Goal: Task Accomplishment & Management: Use online tool/utility

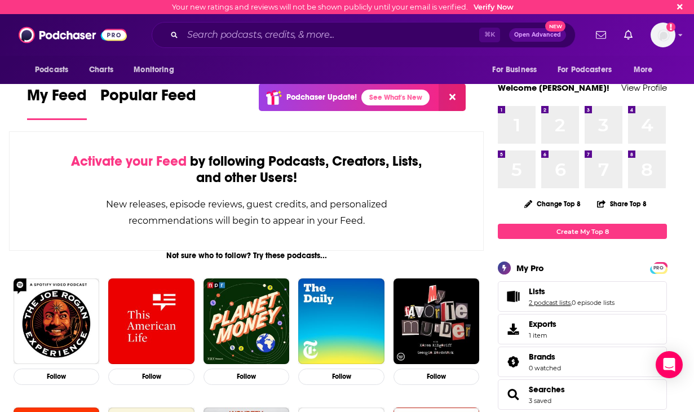
click at [401, 301] on link "2 podcast lists" at bounding box center [550, 303] width 42 height 8
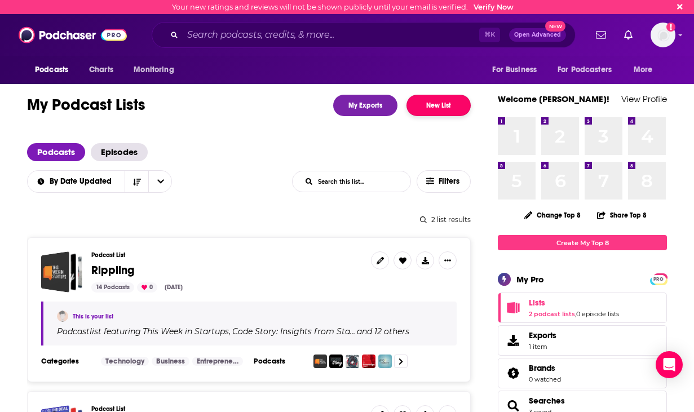
click at [401, 106] on button "New List" at bounding box center [438, 105] width 64 height 21
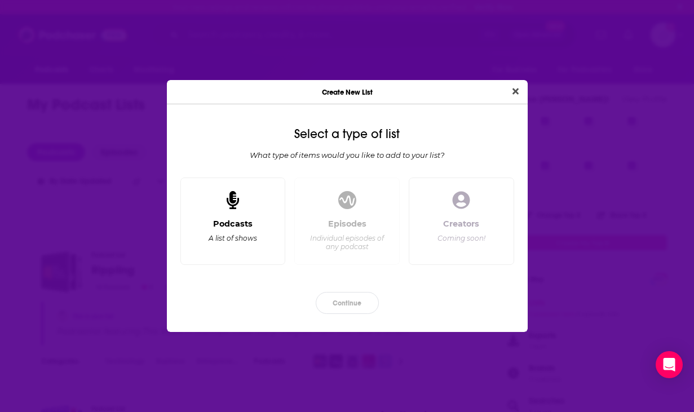
click at [240, 218] on div "Podcasts A list of shows" at bounding box center [232, 221] width 105 height 88
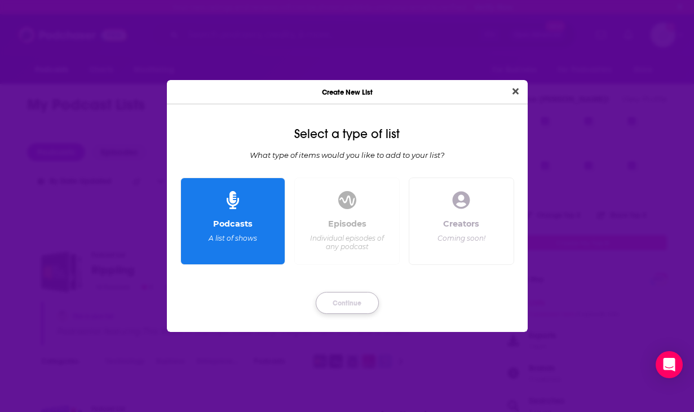
click at [344, 300] on button "Continue" at bounding box center [347, 303] width 63 height 22
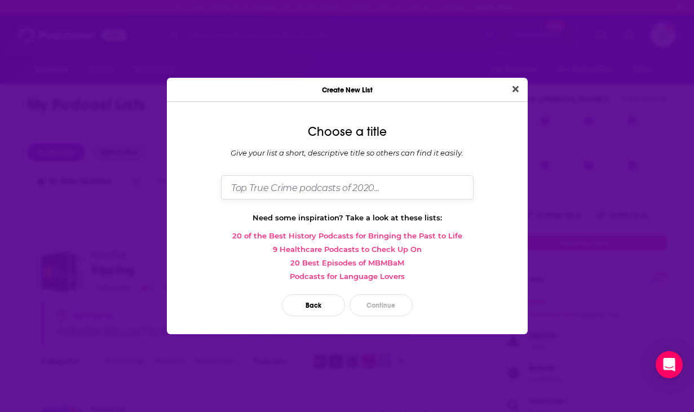
click at [322, 193] on input "Dialog" at bounding box center [347, 187] width 252 height 24
type input "[PERSON_NAME] Targets 8/11 - [PERSON_NAME]"
click at [377, 305] on button "Continue" at bounding box center [380, 305] width 63 height 22
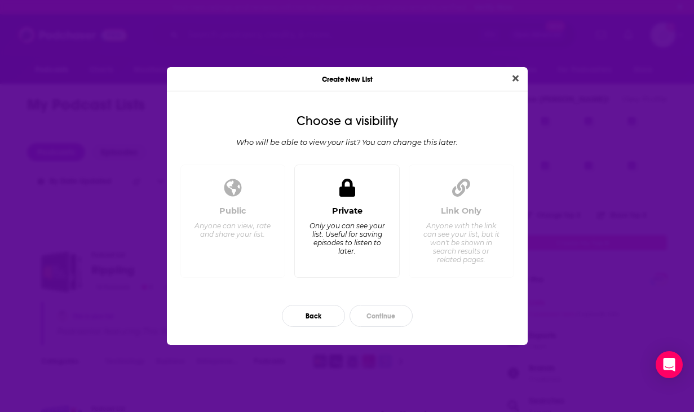
click at [373, 245] on div "Only you can see your list. Useful for saving episodes to listen to later." at bounding box center [346, 238] width 77 height 34
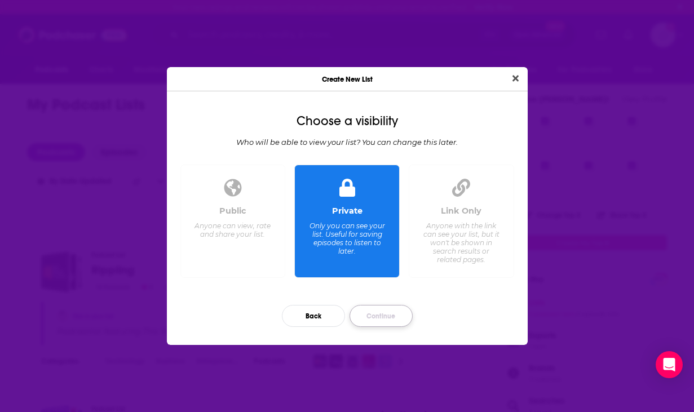
click at [387, 312] on button "Continue" at bounding box center [380, 316] width 63 height 22
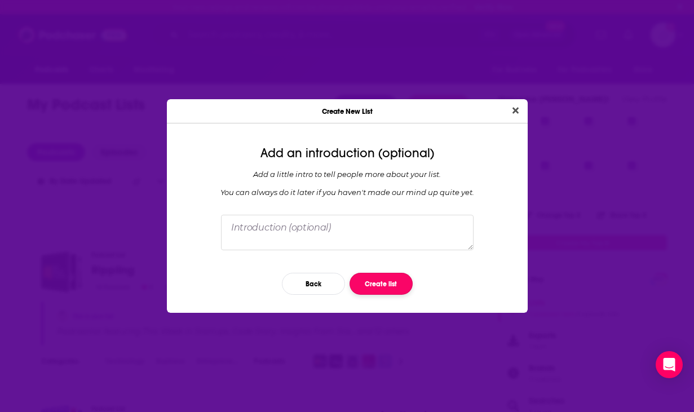
click at [390, 288] on button "Create list" at bounding box center [380, 284] width 63 height 22
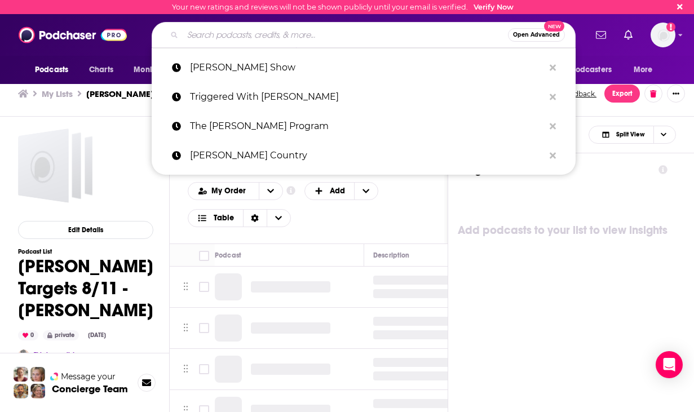
click at [280, 36] on input "Search podcasts, credits, & more..." at bounding box center [345, 35] width 325 height 18
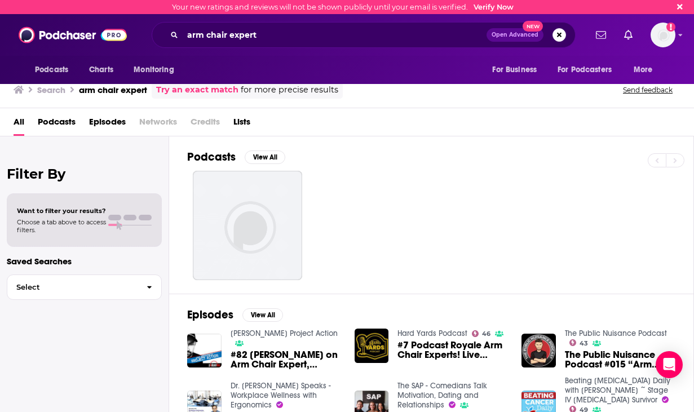
click at [69, 120] on span "Podcasts" at bounding box center [57, 124] width 38 height 23
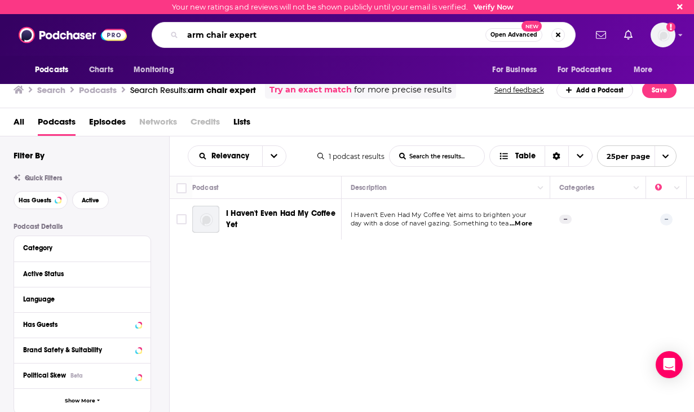
click at [206, 37] on input "arm chair expert" at bounding box center [334, 35] width 303 height 18
type input "armchair expert"
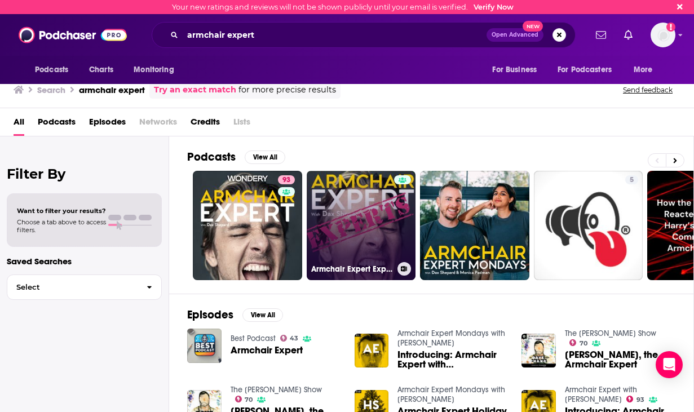
click at [349, 227] on link "Armchair Expert Experts" at bounding box center [361, 225] width 109 height 109
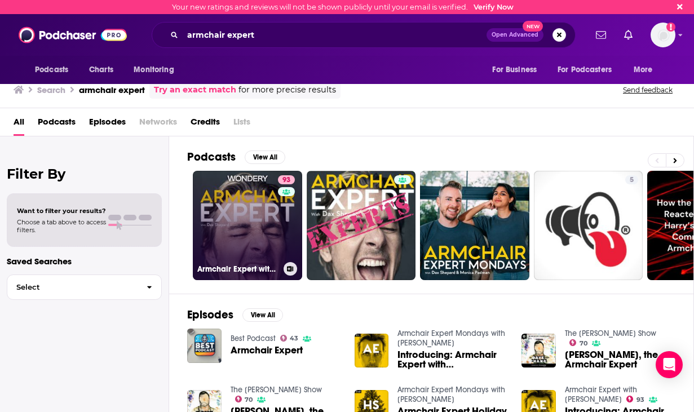
click at [252, 217] on link "93 Armchair Expert with [PERSON_NAME]" at bounding box center [247, 225] width 109 height 109
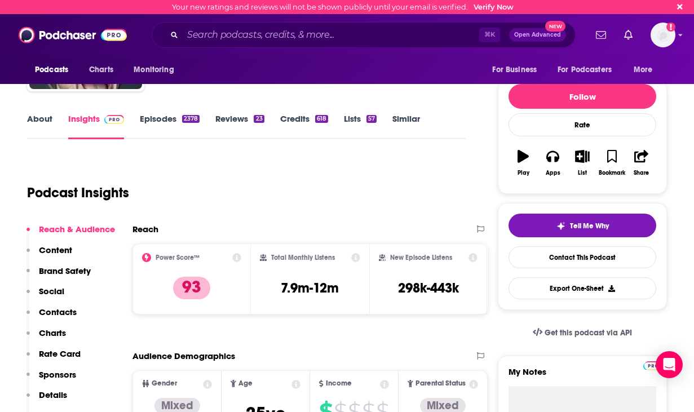
scroll to position [100, 0]
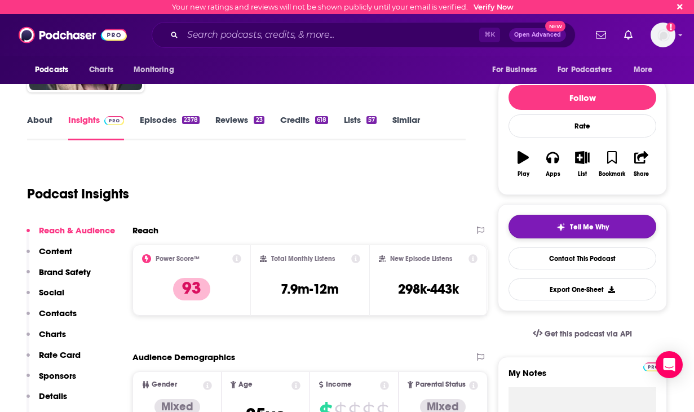
click at [401, 222] on button "Tell Me Why" at bounding box center [582, 227] width 148 height 24
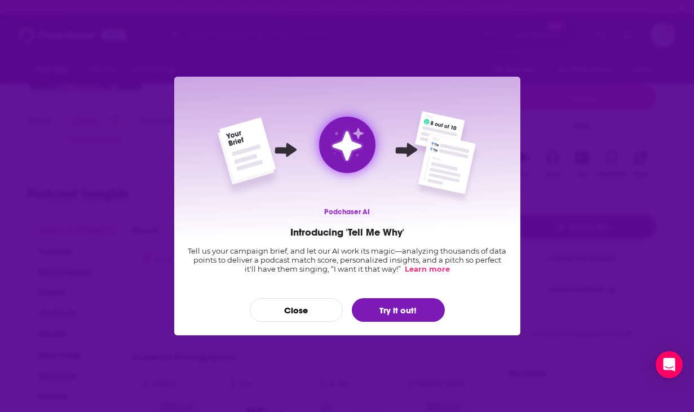
scroll to position [0, 0]
click at [300, 310] on button "Close" at bounding box center [296, 310] width 93 height 24
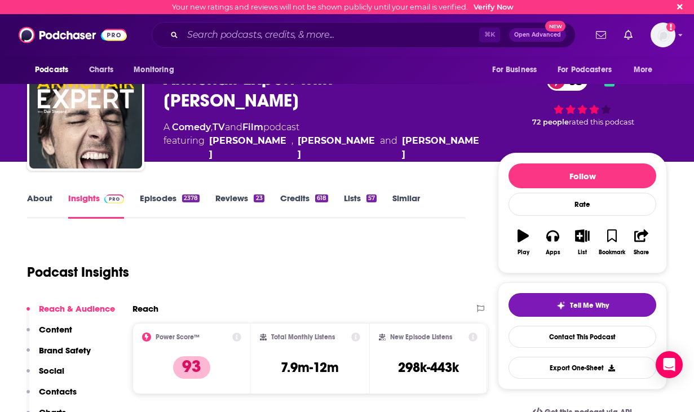
scroll to position [21, 0]
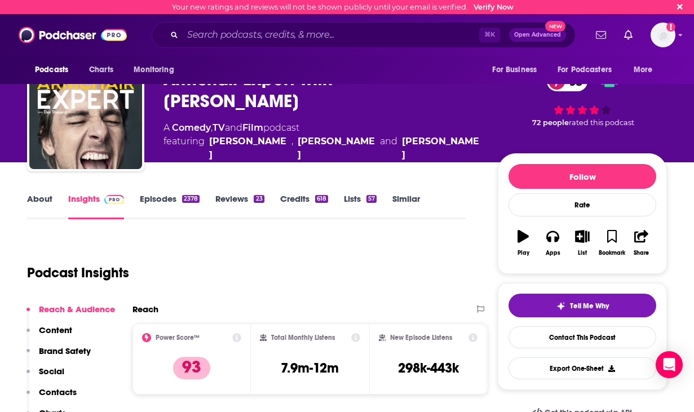
click at [162, 194] on link "Episodes 2378" at bounding box center [170, 206] width 60 height 26
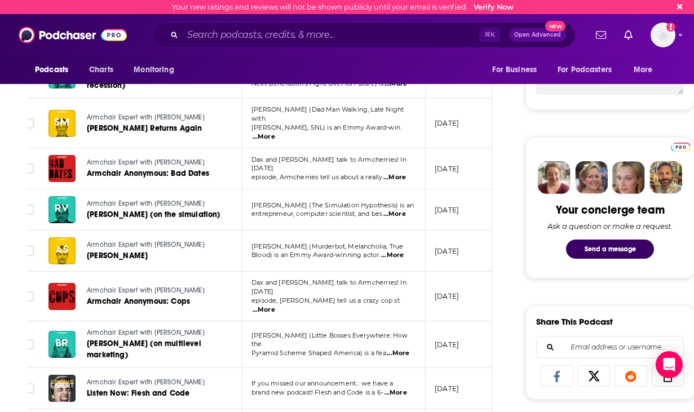
scroll to position [0, 12]
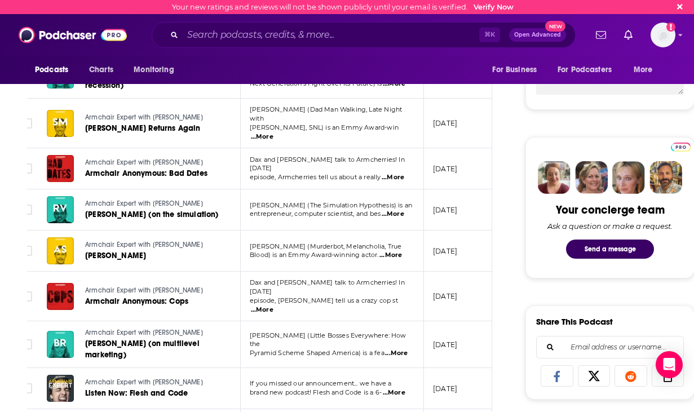
click at [396, 349] on span "...More" at bounding box center [396, 353] width 23 height 9
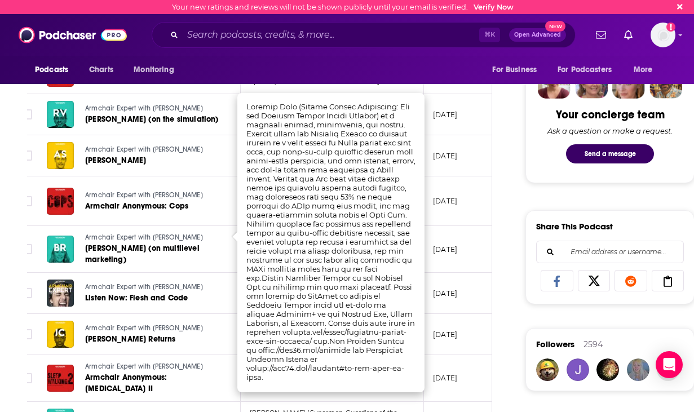
scroll to position [537, 0]
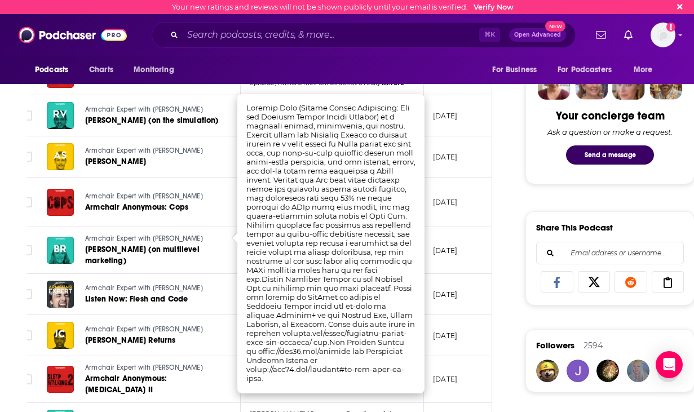
click at [198, 322] on div "Armchair Expert with [PERSON_NAME] [PERSON_NAME] Returns" at bounding box center [152, 335] width 134 height 27
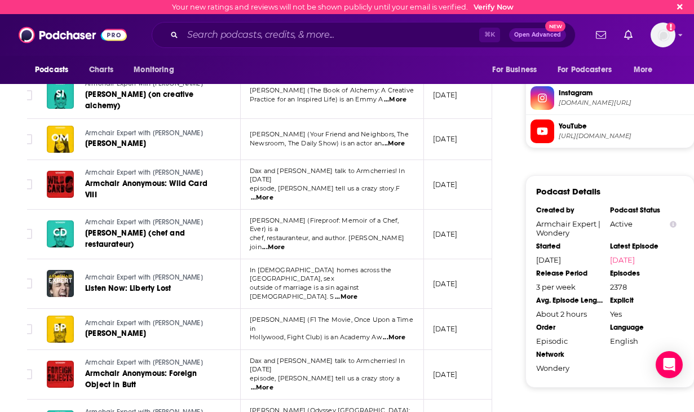
scroll to position [1032, 0]
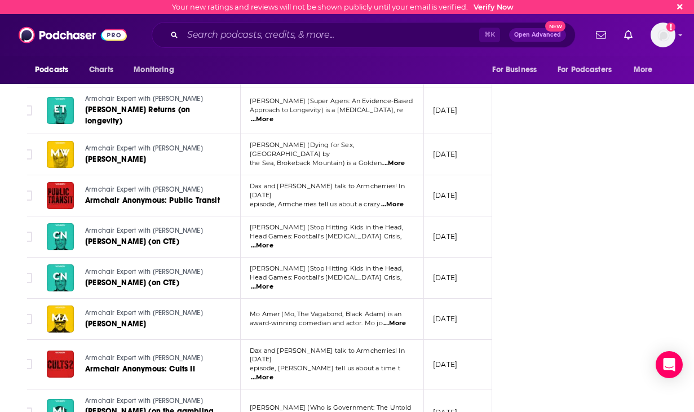
scroll to position [1908, 0]
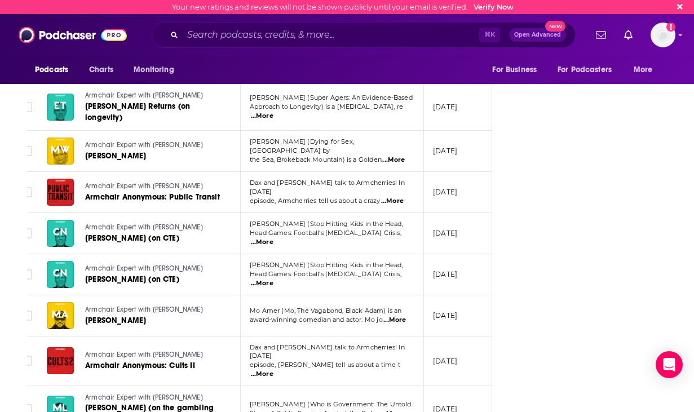
click at [391, 409] on span "...More" at bounding box center [392, 413] width 23 height 9
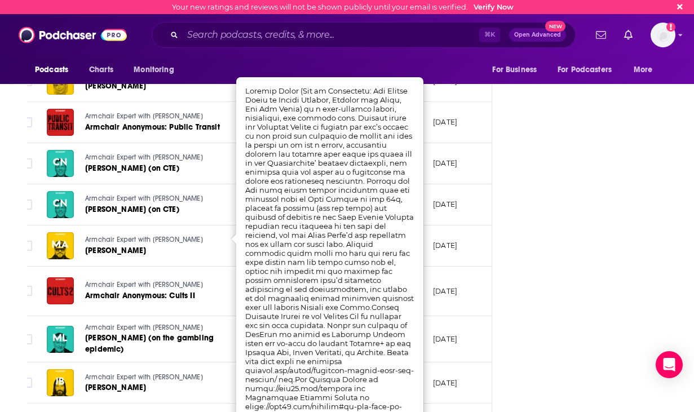
scroll to position [1978, 0]
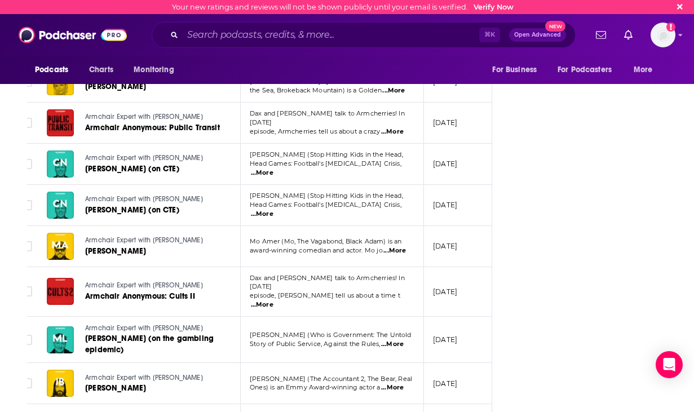
click at [188, 317] on td "Armchair Expert with [PERSON_NAME] [PERSON_NAME] (on the gambling epidemic)" at bounding box center [139, 340] width 203 height 47
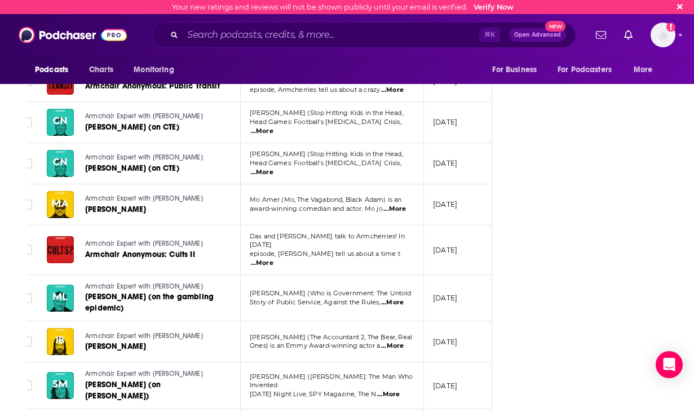
scroll to position [2014, 0]
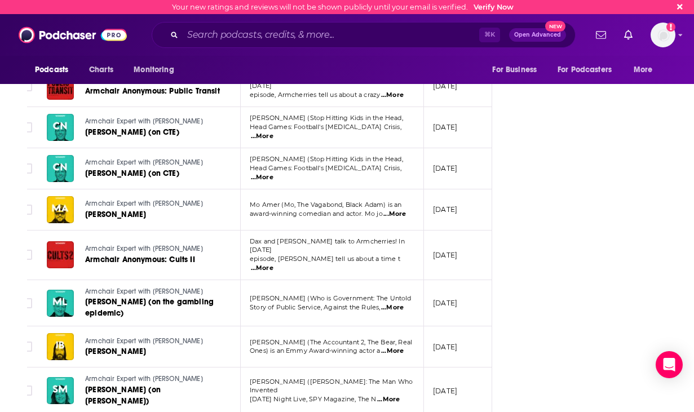
click at [397, 303] on span "...More" at bounding box center [392, 307] width 23 height 9
click at [399, 303] on span "...More" at bounding box center [392, 307] width 23 height 9
drag, startPoint x: 308, startPoint y: 262, endPoint x: 275, endPoint y: 262, distance: 33.2
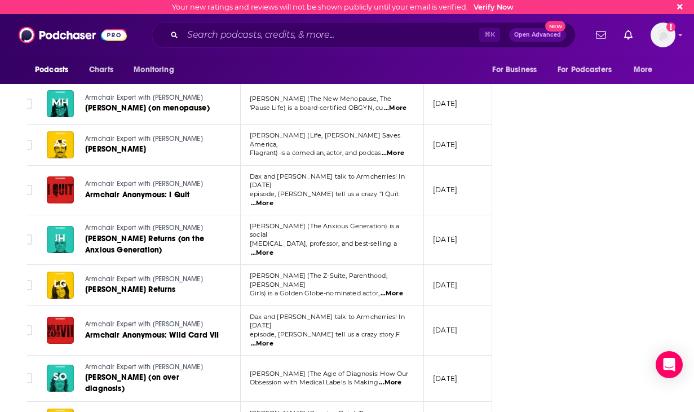
scroll to position [3166, 0]
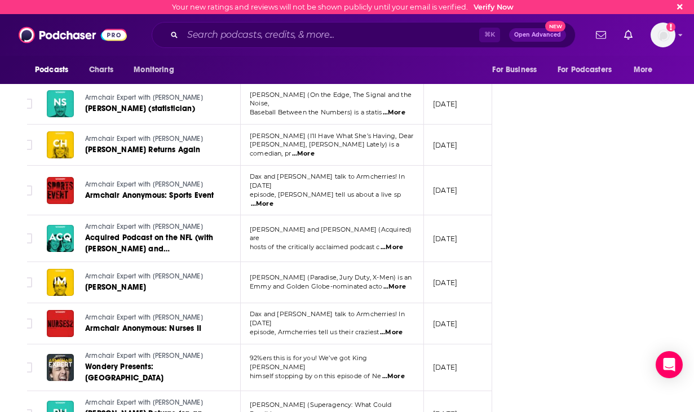
scroll to position [3848, 0]
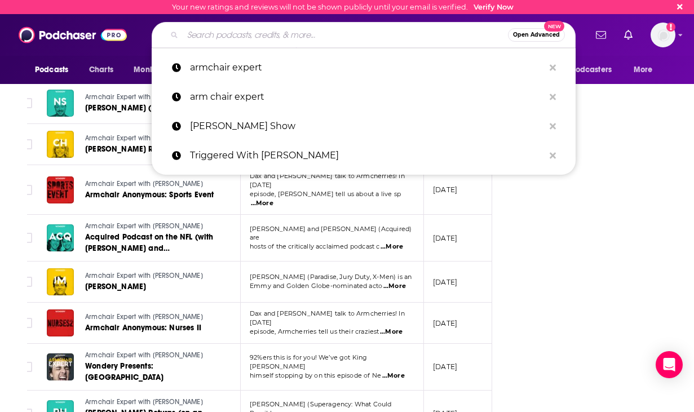
click at [260, 38] on input "Search podcasts, credits, & more..." at bounding box center [345, 35] width 325 height 18
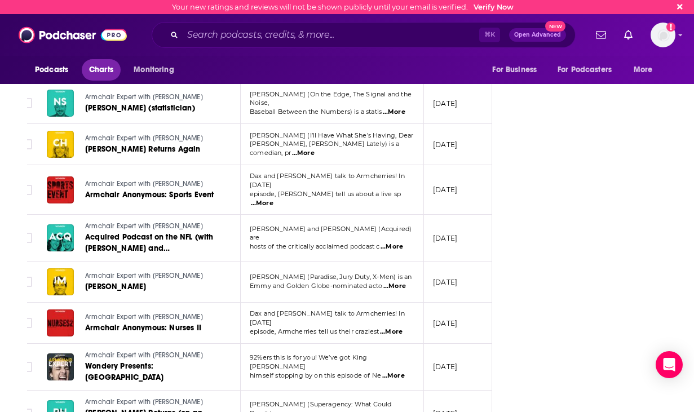
click at [100, 73] on span "Charts" at bounding box center [101, 70] width 24 height 16
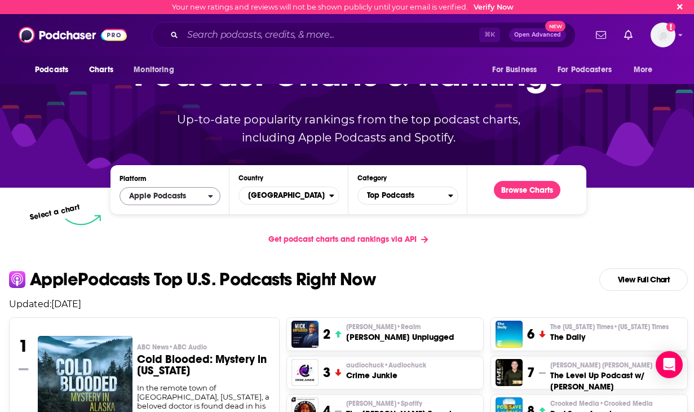
scroll to position [73, 0]
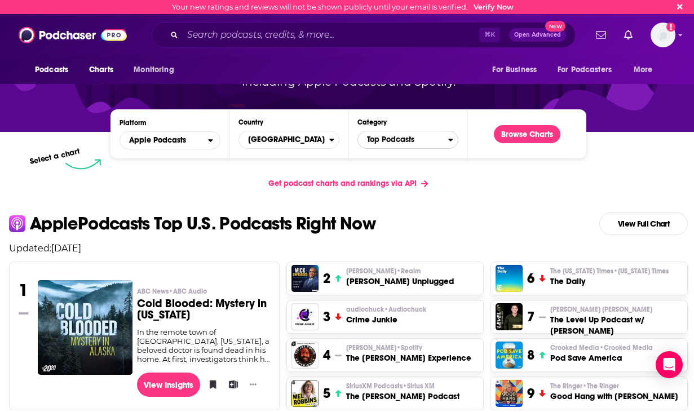
click at [401, 139] on span "Top Podcasts" at bounding box center [403, 139] width 90 height 19
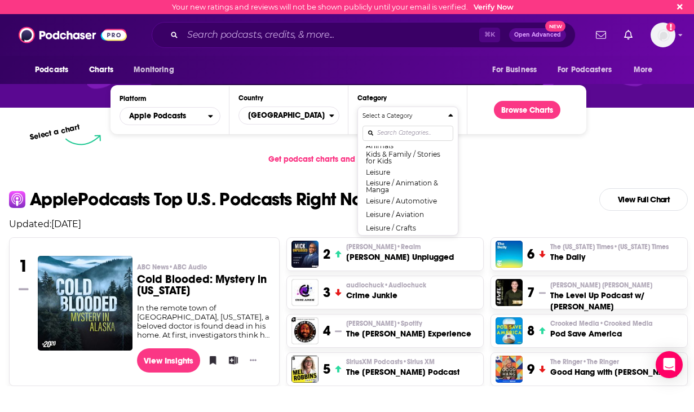
scroll to position [568, 0]
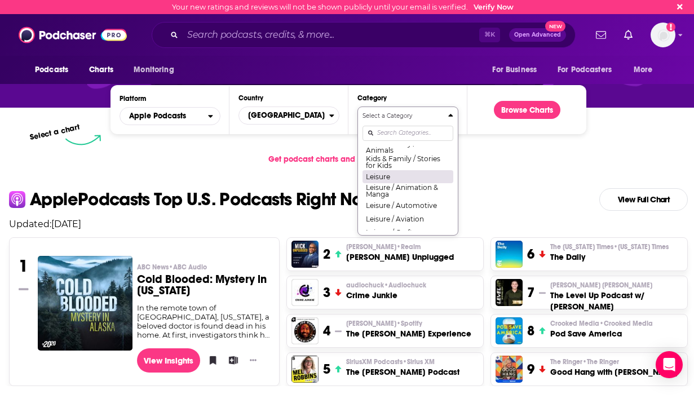
click at [401, 175] on button "Leisure" at bounding box center [407, 177] width 91 height 14
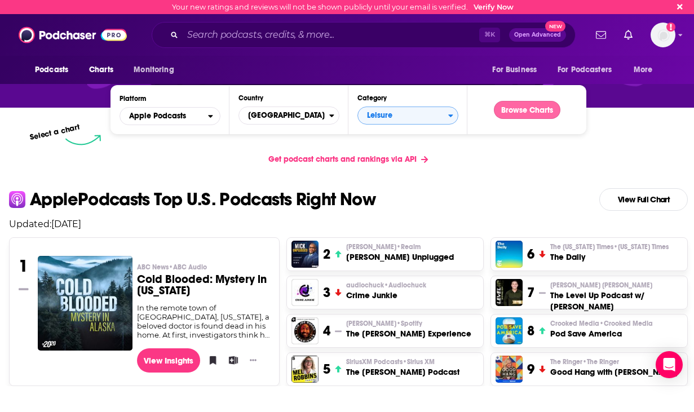
click at [401, 117] on button "Browse Charts" at bounding box center [527, 110] width 66 height 18
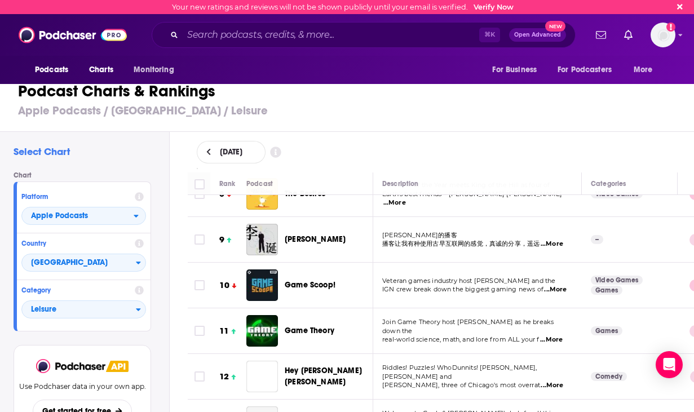
scroll to position [346, 0]
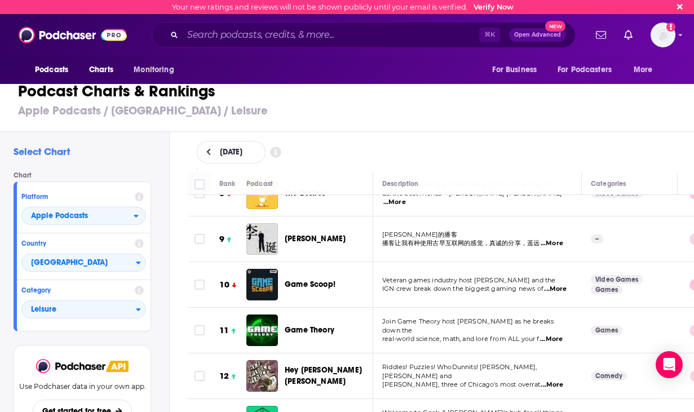
click at [401, 286] on span "...More" at bounding box center [555, 289] width 23 height 9
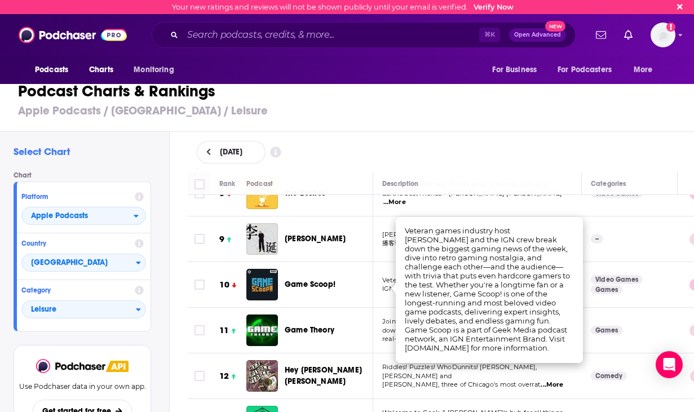
click at [354, 345] on div "Game Theory" at bounding box center [334, 330] width 98 height 32
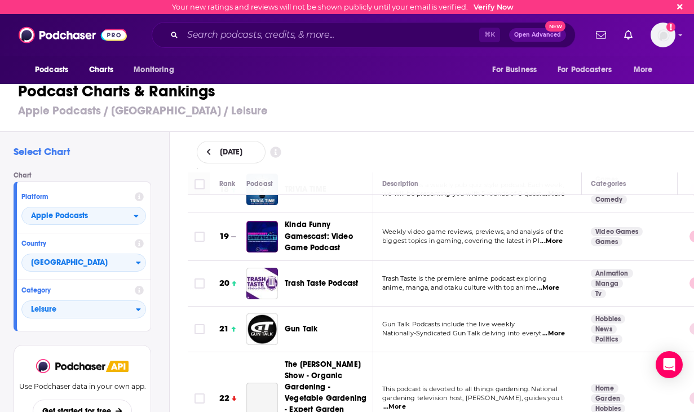
scroll to position [811, 0]
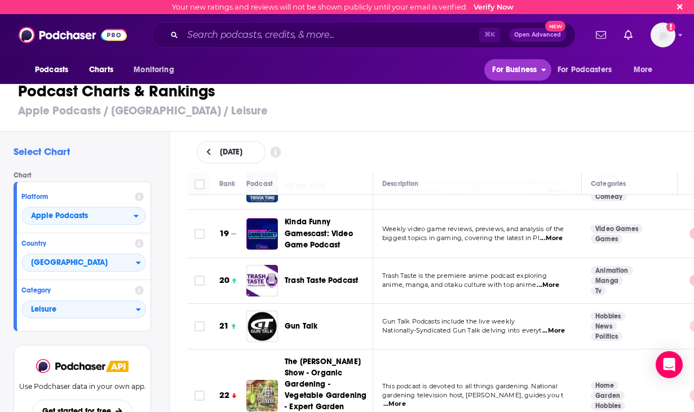
click at [401, 69] on span "For Business" at bounding box center [514, 70] width 45 height 16
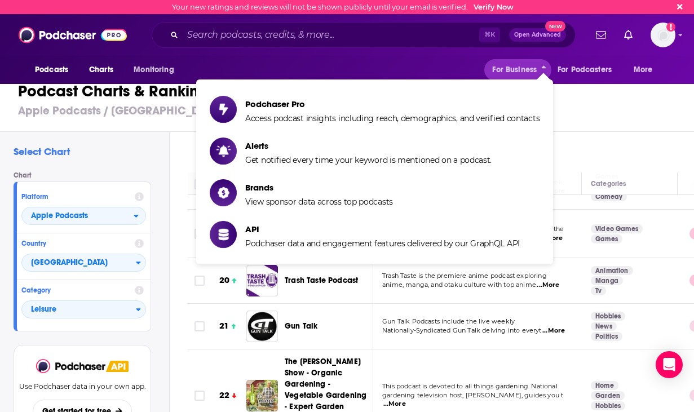
click at [401, 91] on h1 "Podcast Charts & Rankings" at bounding box center [351, 91] width 667 height 20
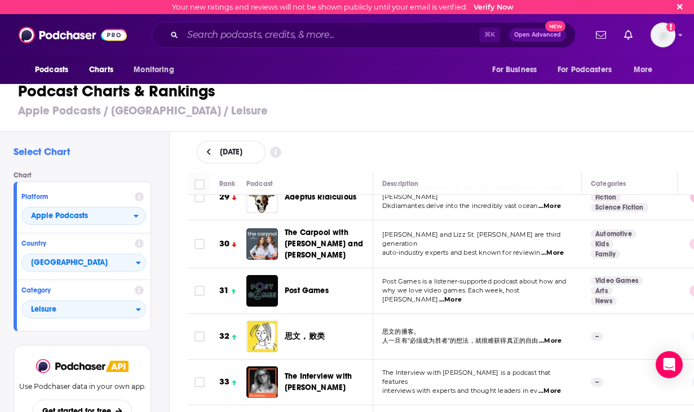
scroll to position [1361, 0]
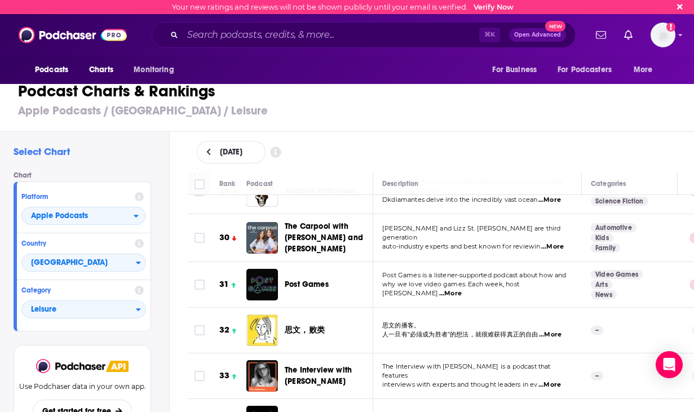
click at [401, 380] on span "interviews with experts and thought leaders in ev" at bounding box center [459, 384] width 155 height 8
click at [401, 380] on span "...More" at bounding box center [549, 384] width 23 height 9
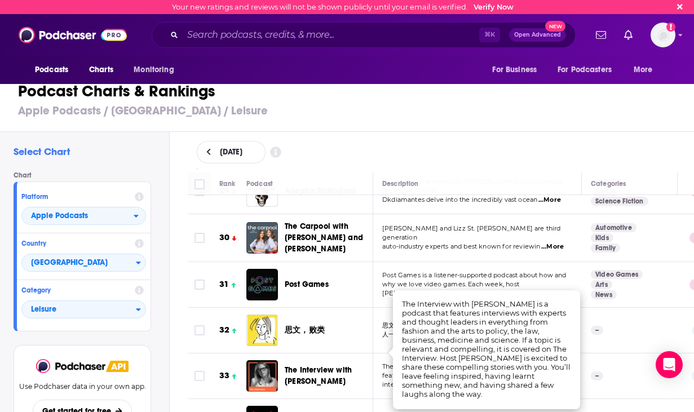
click at [332, 365] on span "The Interview with [PERSON_NAME]" at bounding box center [318, 375] width 67 height 21
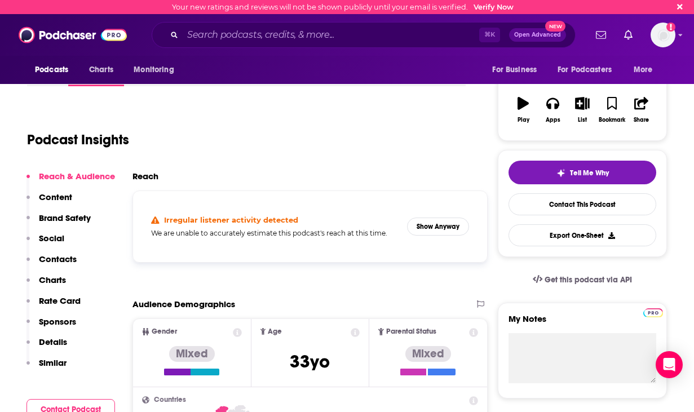
scroll to position [162, 0]
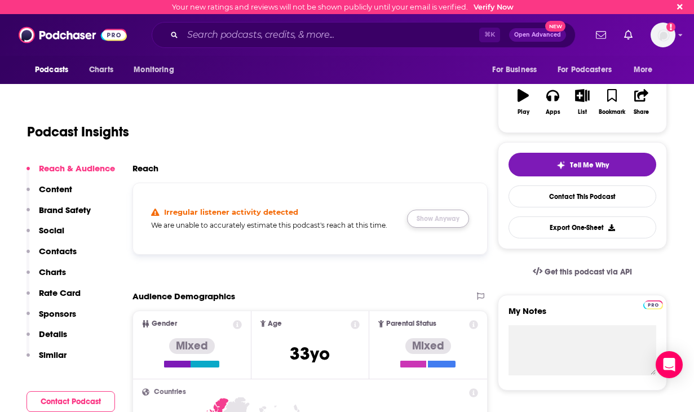
click at [401, 218] on button "Show Anyway" at bounding box center [438, 219] width 62 height 18
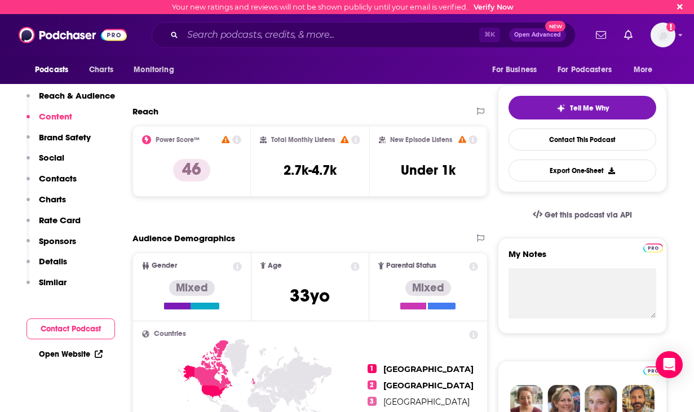
scroll to position [106, 0]
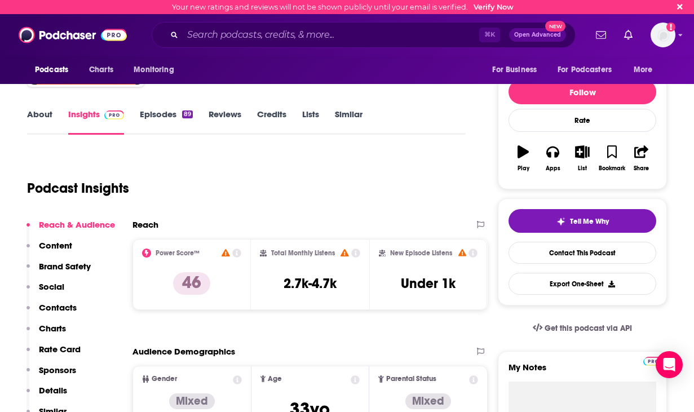
click at [161, 109] on link "Episodes 89" at bounding box center [166, 122] width 53 height 26
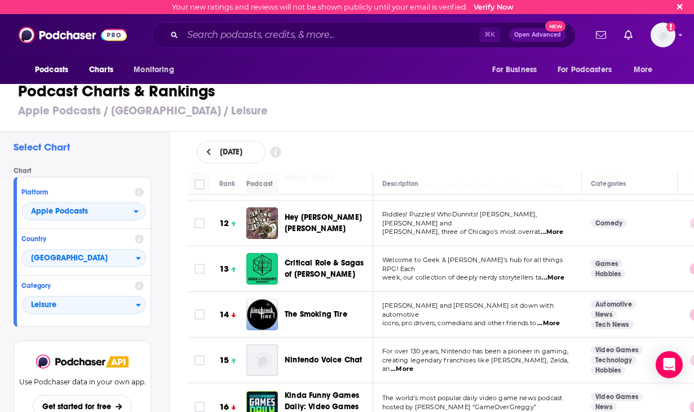
scroll to position [690, 0]
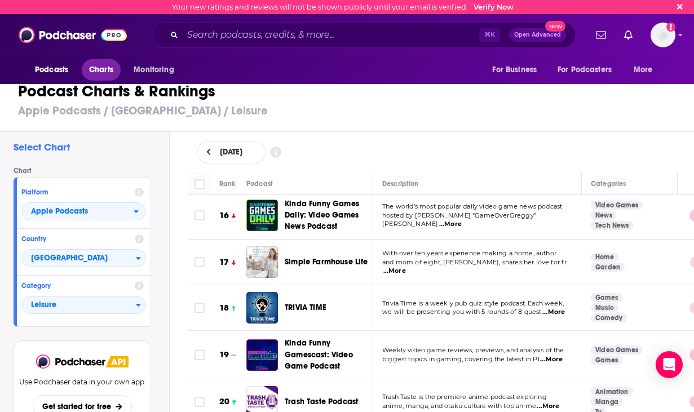
click at [113, 64] on span "Charts" at bounding box center [101, 70] width 24 height 16
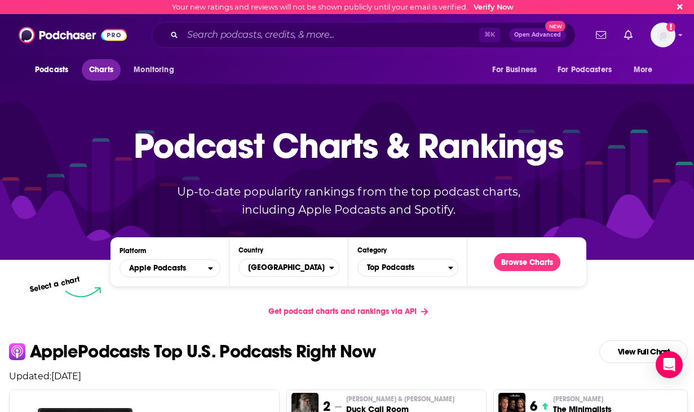
click at [104, 73] on span "Charts" at bounding box center [101, 70] width 24 height 16
click at [191, 268] on span "Apple Podcasts" at bounding box center [164, 268] width 88 height 19
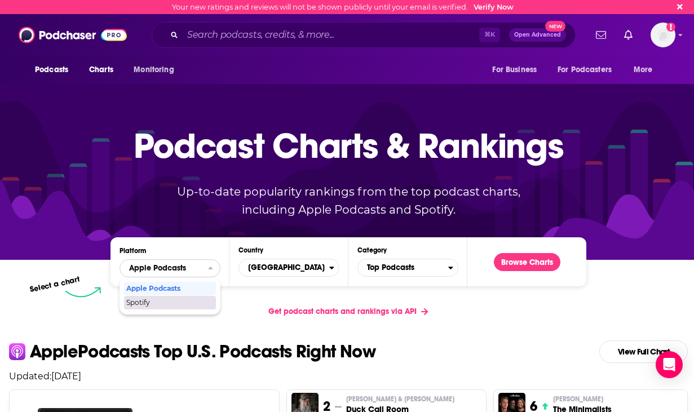
click at [177, 305] on span "Spotify" at bounding box center [169, 302] width 86 height 7
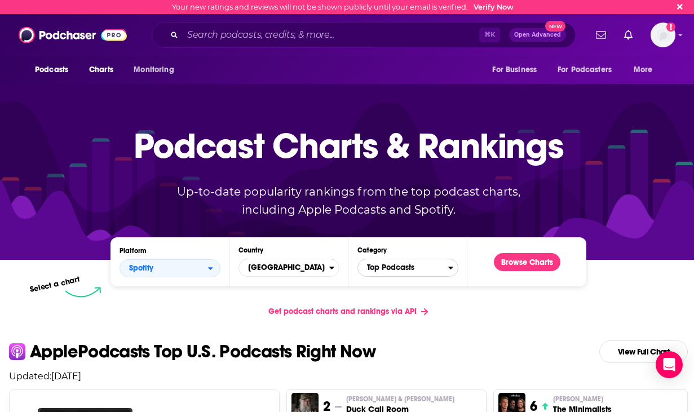
click at [401, 275] on span "Top Podcasts" at bounding box center [403, 267] width 90 height 19
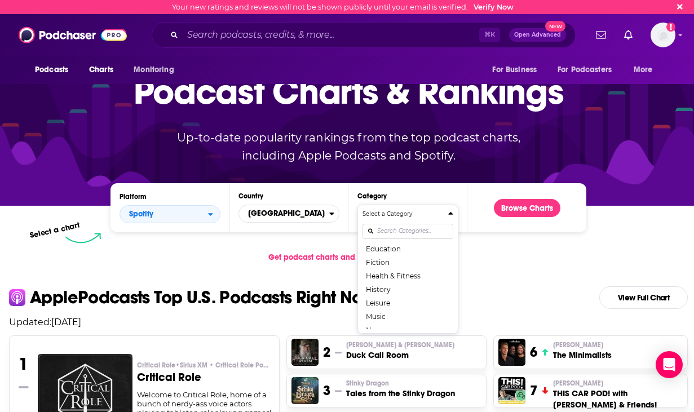
scroll to position [57, 0]
click at [401, 296] on button "Leisure" at bounding box center [407, 302] width 91 height 14
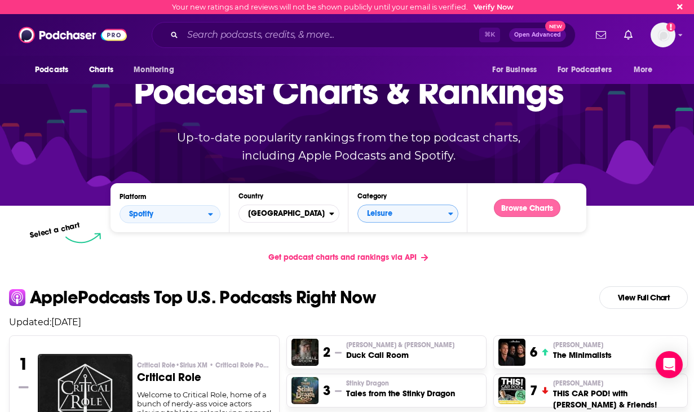
click at [401, 204] on button "Browse Charts" at bounding box center [527, 208] width 66 height 18
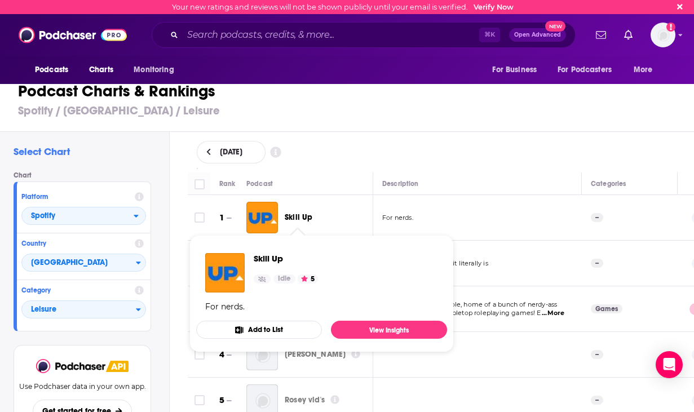
click at [304, 219] on span "Skill Up" at bounding box center [299, 217] width 28 height 10
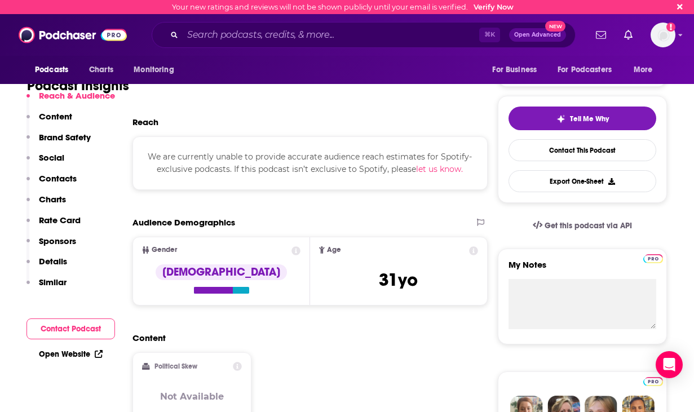
scroll to position [208, 0]
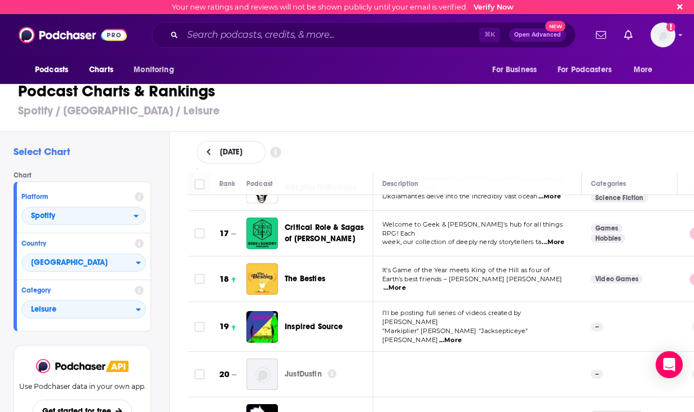
scroll to position [806, 0]
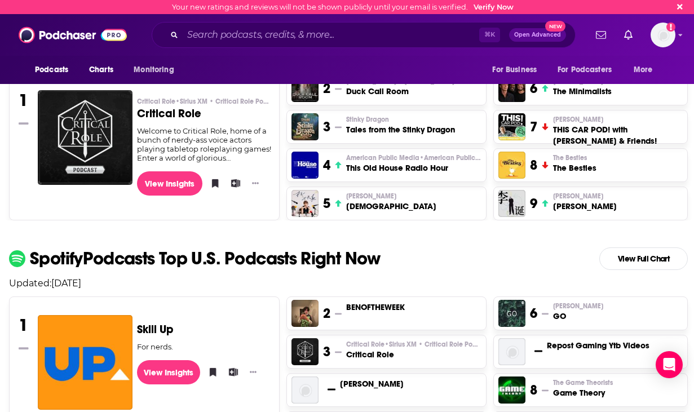
scroll to position [315, 0]
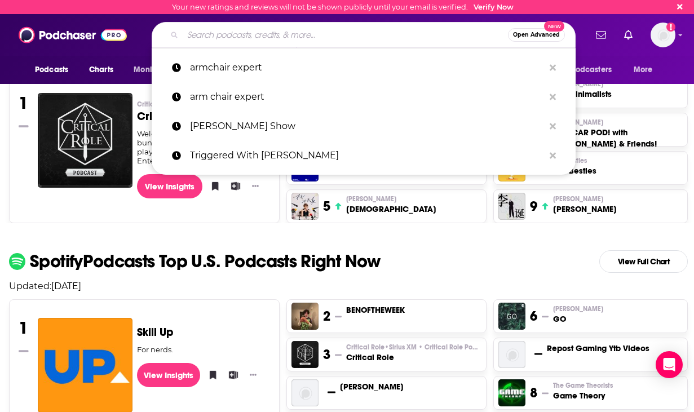
click at [301, 35] on input "Search podcasts, credits, & more..." at bounding box center [345, 35] width 325 height 18
click at [401, 32] on span "Open Advanced" at bounding box center [536, 35] width 47 height 6
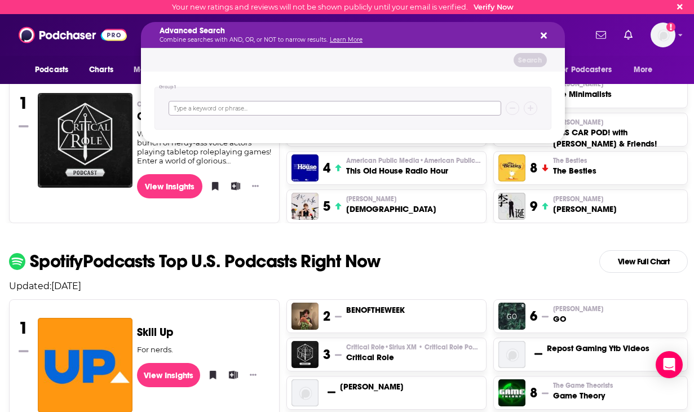
click at [329, 103] on input "Search podcasts, credits, & more..." at bounding box center [334, 108] width 332 height 15
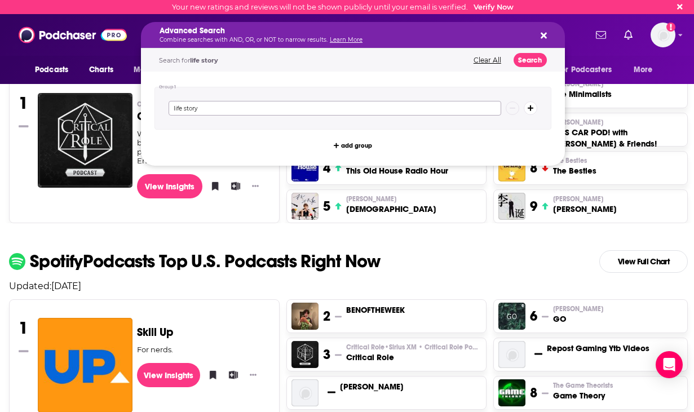
type input "life story"
click at [401, 63] on button "Search" at bounding box center [529, 60] width 33 height 14
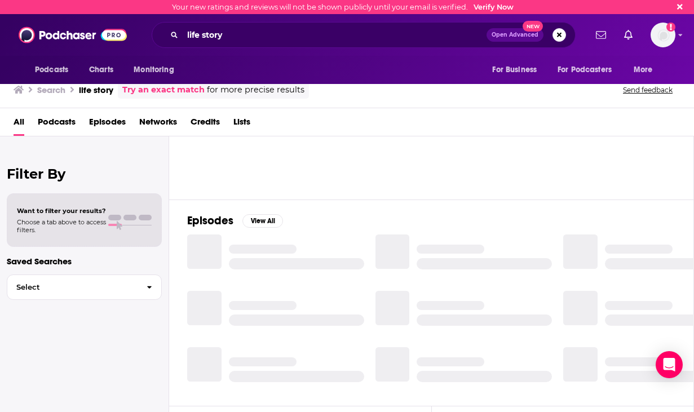
scroll to position [95, 0]
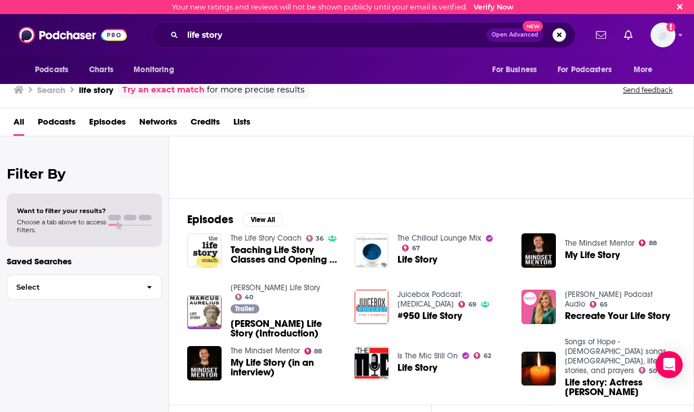
click at [47, 117] on span "Podcasts" at bounding box center [57, 124] width 38 height 23
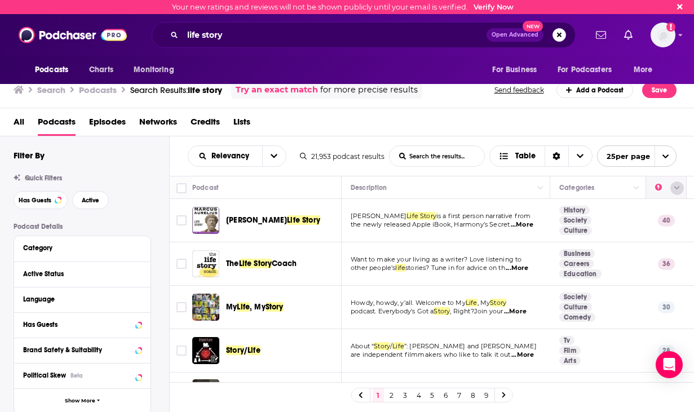
click at [401, 184] on button "Column Actions" at bounding box center [677, 188] width 14 height 14
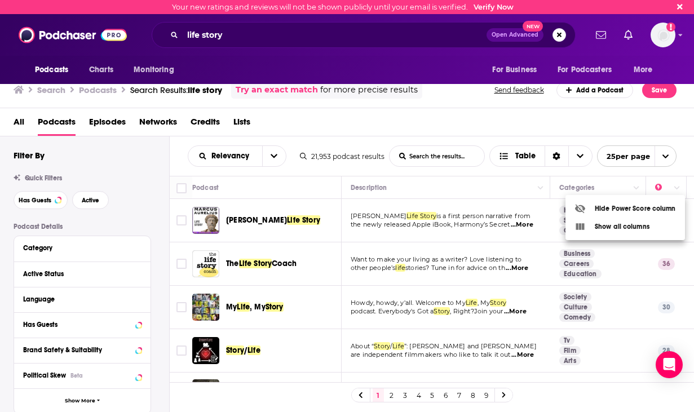
click at [401, 172] on div at bounding box center [347, 206] width 694 height 412
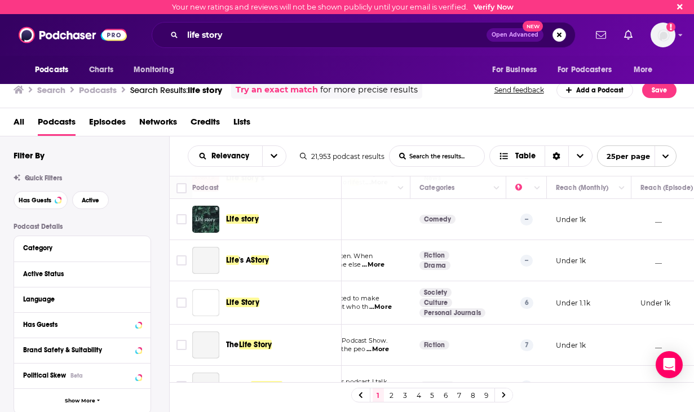
scroll to position [423, 140]
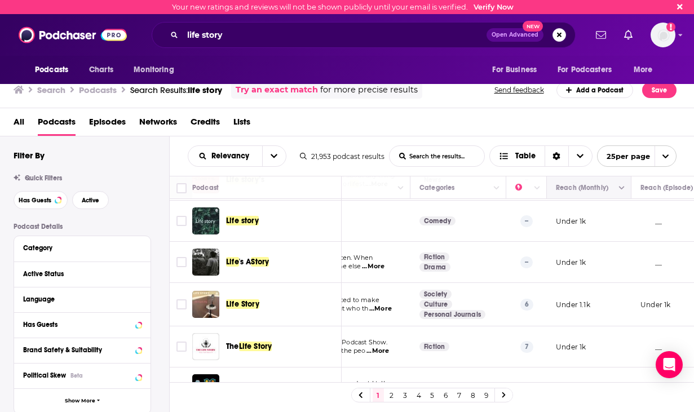
click at [401, 190] on button "Column Actions" at bounding box center [622, 188] width 14 height 14
click at [401, 170] on div at bounding box center [347, 206] width 694 height 412
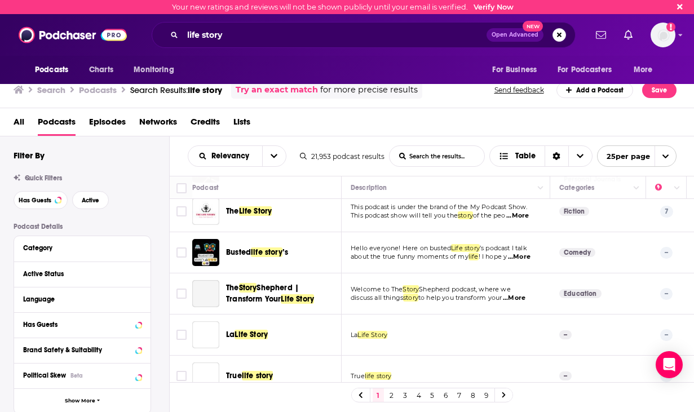
scroll to position [654, 0]
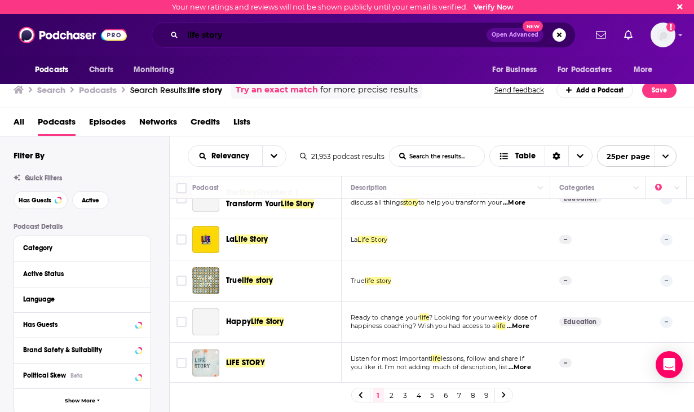
click at [401, 39] on input "life story" at bounding box center [335, 35] width 304 height 18
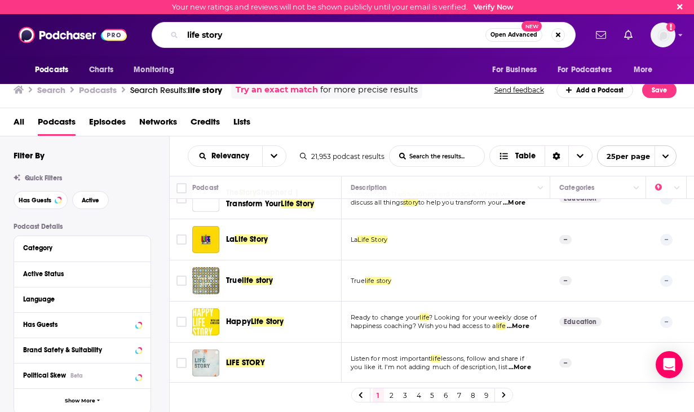
drag, startPoint x: 248, startPoint y: 34, endPoint x: 171, endPoint y: 33, distance: 76.6
click at [171, 33] on div "life story Open Advanced New" at bounding box center [364, 35] width 424 height 26
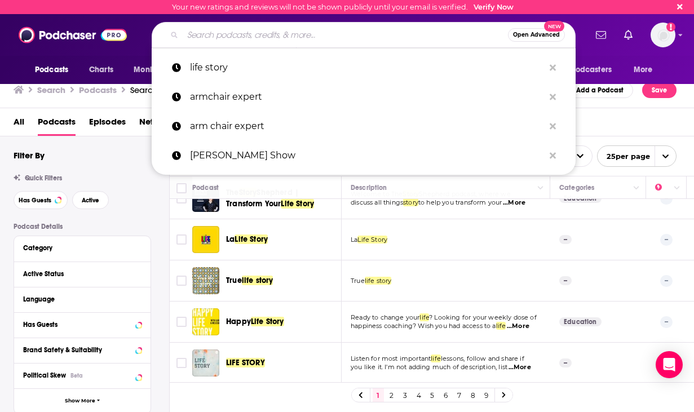
click at [346, 228] on td "La Life Story" at bounding box center [445, 239] width 208 height 41
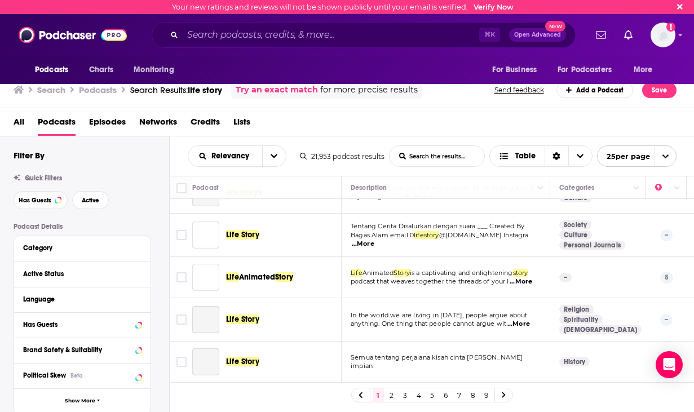
scroll to position [864, 0]
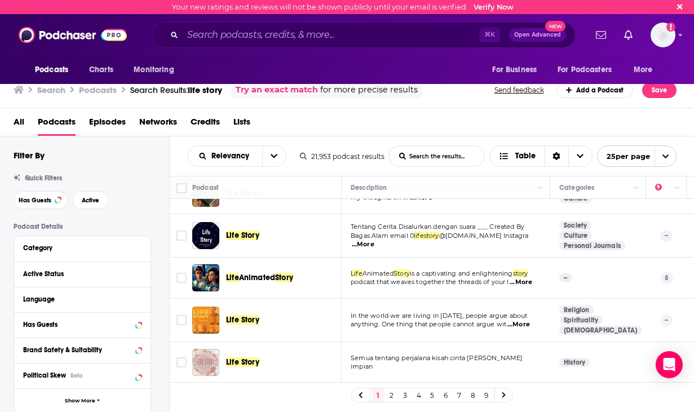
click at [158, 119] on span "Networks" at bounding box center [158, 124] width 38 height 23
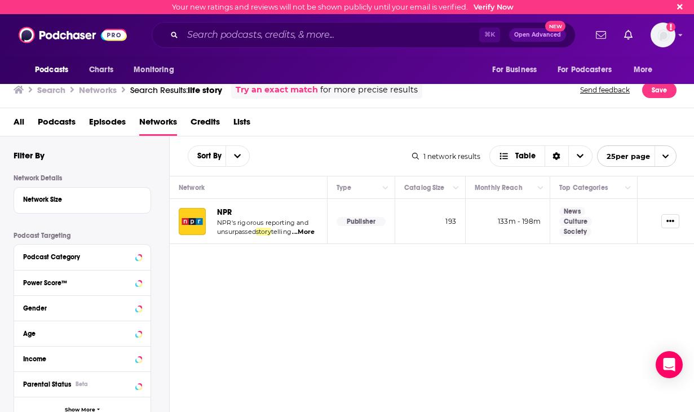
click at [110, 125] on span "Episodes" at bounding box center [107, 124] width 37 height 23
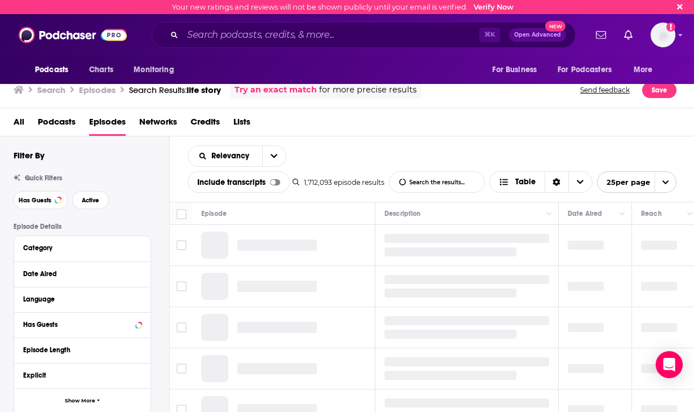
click at [58, 127] on span "Podcasts" at bounding box center [57, 124] width 38 height 23
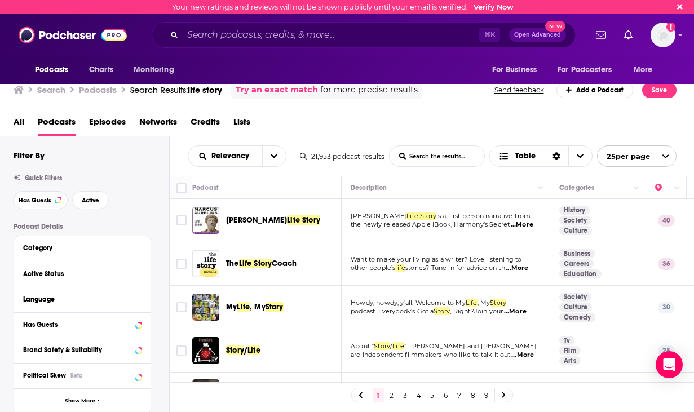
click at [17, 121] on span "All" at bounding box center [19, 124] width 11 height 23
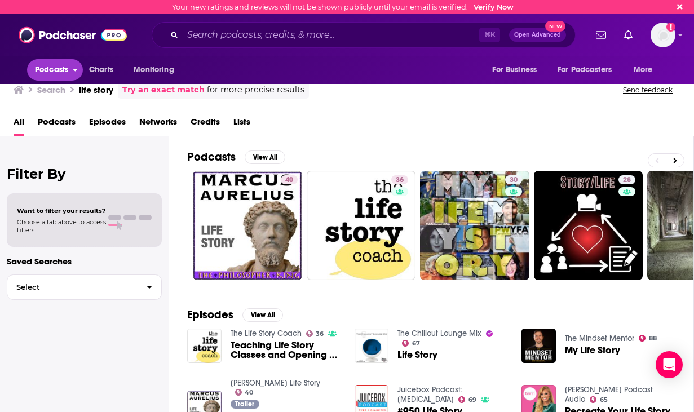
click at [45, 74] on span "Podcasts" at bounding box center [51, 70] width 33 height 16
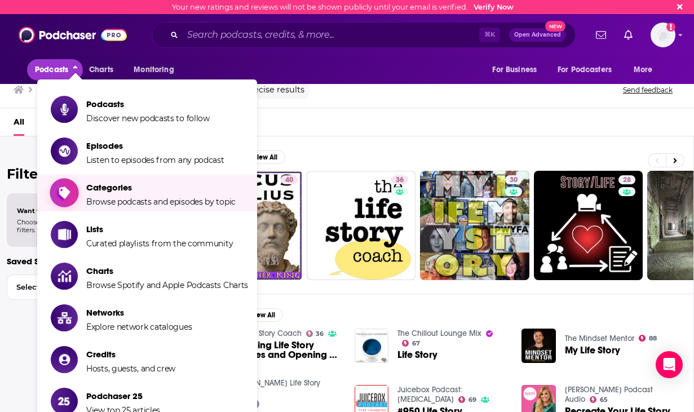
click at [165, 196] on span "Categories Browse podcasts and episodes by topic" at bounding box center [160, 193] width 149 height 28
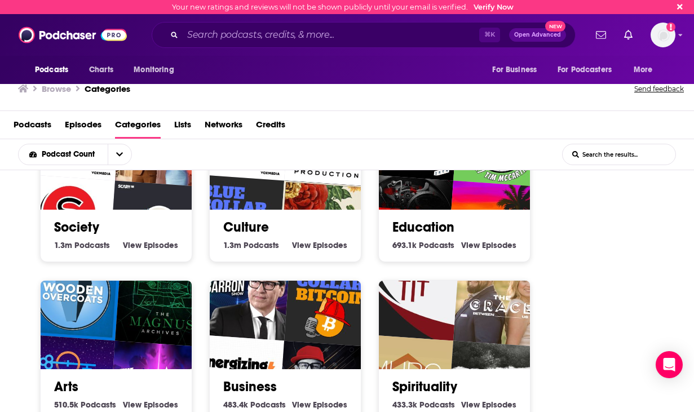
scroll to position [47, 0]
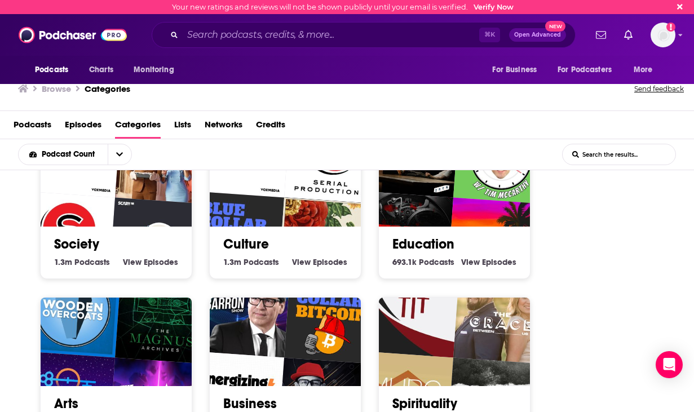
click at [267, 211] on img "Blue Collar Bitcoin" at bounding box center [235, 240] width 97 height 97
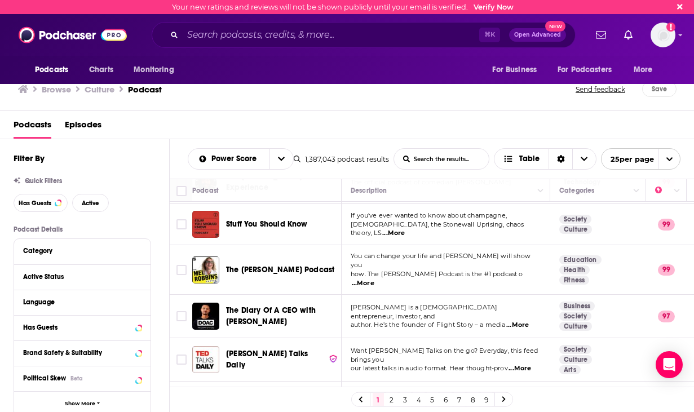
scroll to position [81, 0]
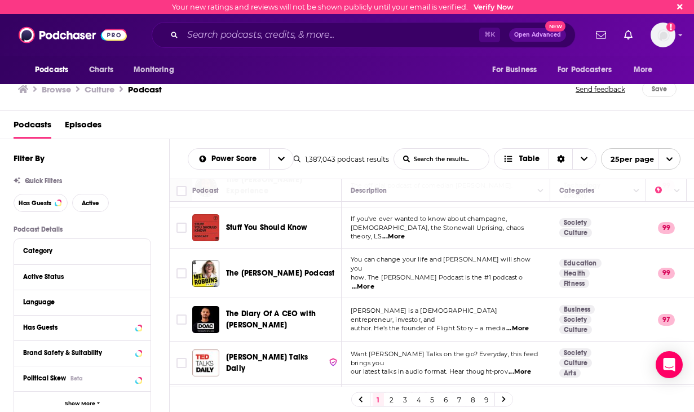
click at [374, 282] on span "...More" at bounding box center [363, 286] width 23 height 9
click at [265, 270] on span "The [PERSON_NAME] Podcast" at bounding box center [280, 273] width 108 height 10
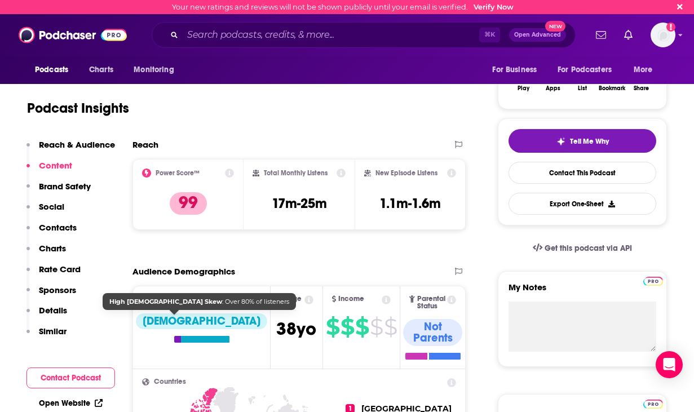
scroll to position [76, 0]
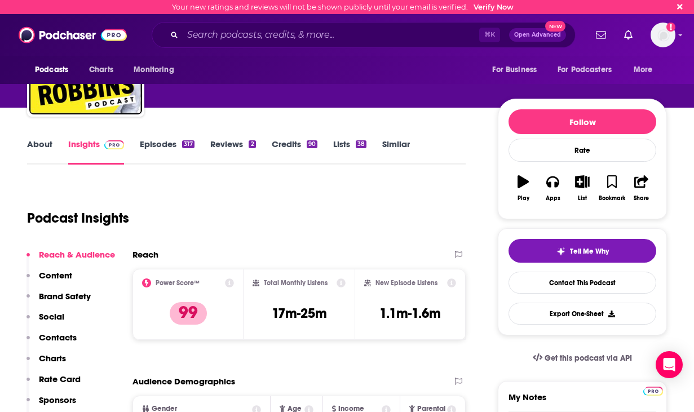
click at [164, 150] on link "Episodes 317" at bounding box center [167, 152] width 55 height 26
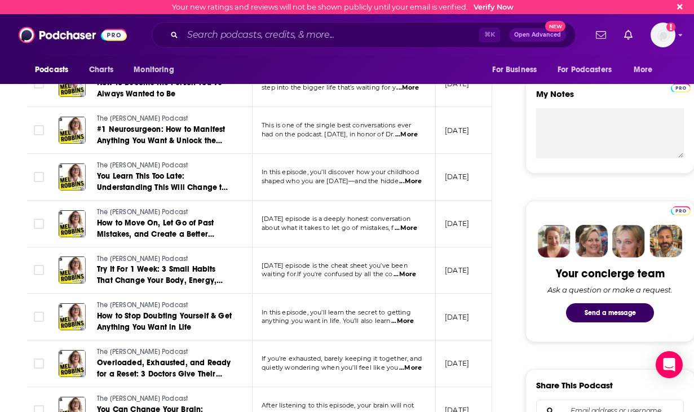
scroll to position [379, 0]
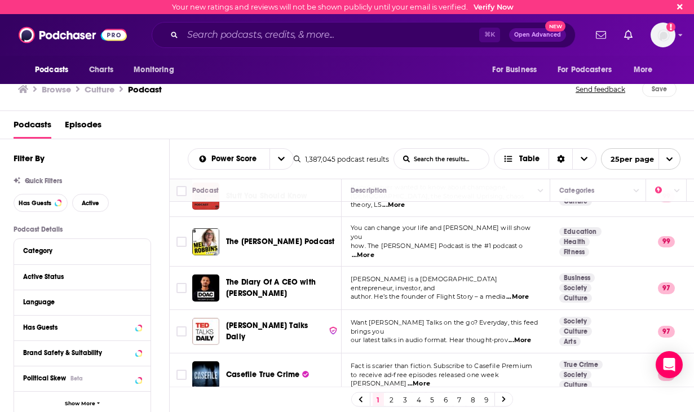
scroll to position [112, 0]
click at [401, 293] on span "...More" at bounding box center [517, 297] width 23 height 9
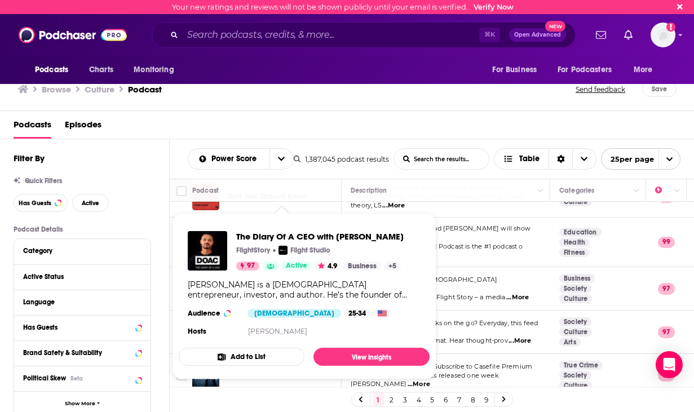
click at [254, 281] on div "[PERSON_NAME] is a [DEMOGRAPHIC_DATA] entrepreneur, investor, and author. He’s …" at bounding box center [304, 289] width 233 height 20
click at [401, 279] on span "[PERSON_NAME] is a [DEMOGRAPHIC_DATA] entrepreneur, investor, and" at bounding box center [423, 284] width 147 height 17
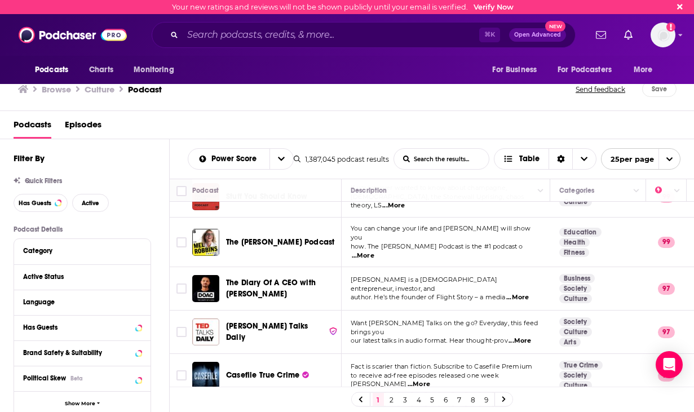
click at [248, 287] on div "Your new ratings and reviews will not be shown publicly until your email is ver…" at bounding box center [347, 206] width 694 height 412
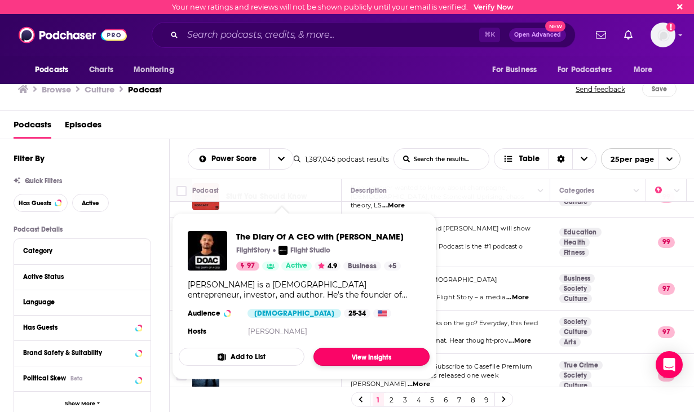
click at [345, 358] on link "View Insights" at bounding box center [371, 357] width 116 height 18
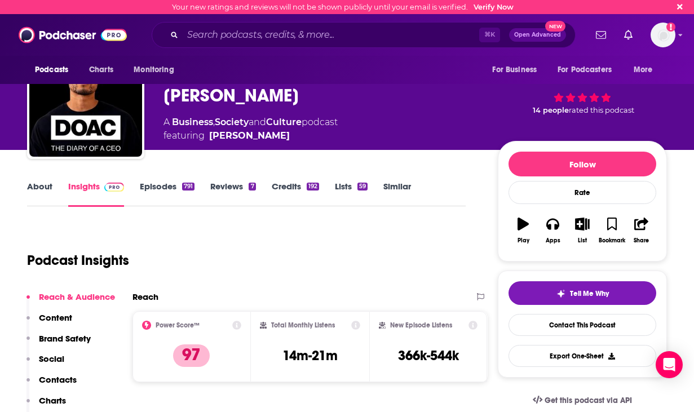
scroll to position [13, 0]
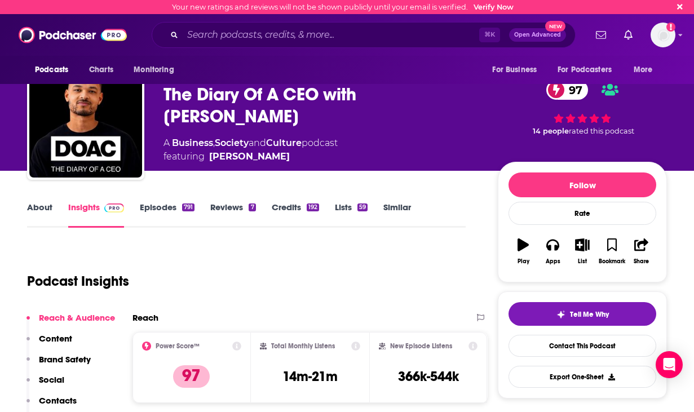
click at [163, 210] on link "Episodes 791" at bounding box center [167, 215] width 55 height 26
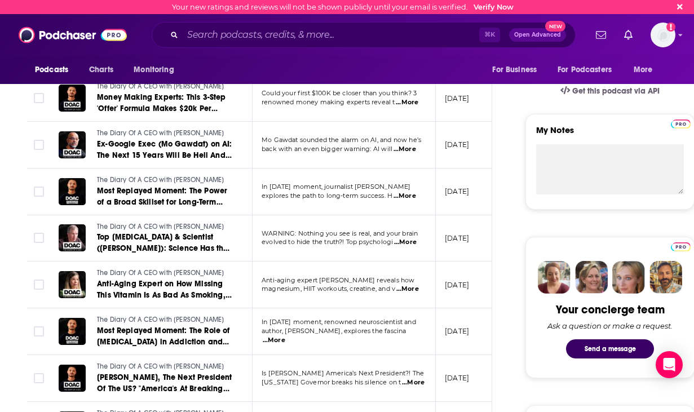
scroll to position [419, 0]
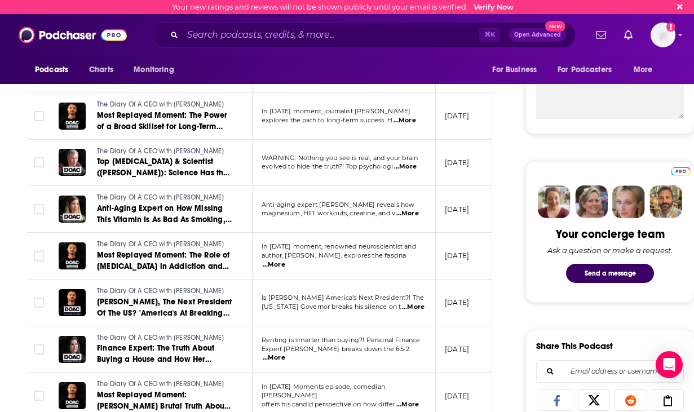
click at [285, 354] on span "...More" at bounding box center [274, 357] width 23 height 9
click at [401, 250] on td "[DATE]" at bounding box center [472, 256] width 73 height 47
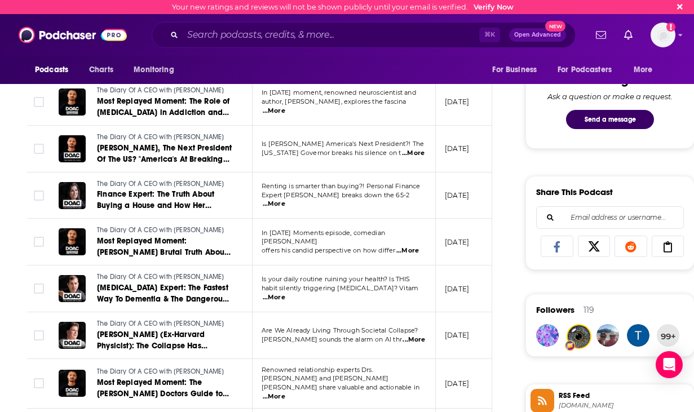
scroll to position [574, 0]
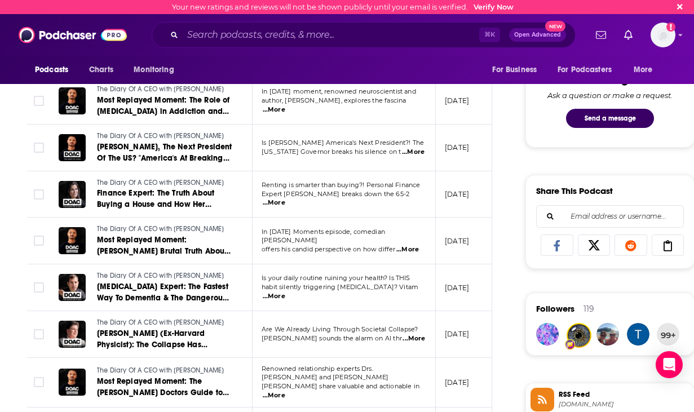
click at [401, 338] on span "...More" at bounding box center [413, 338] width 23 height 9
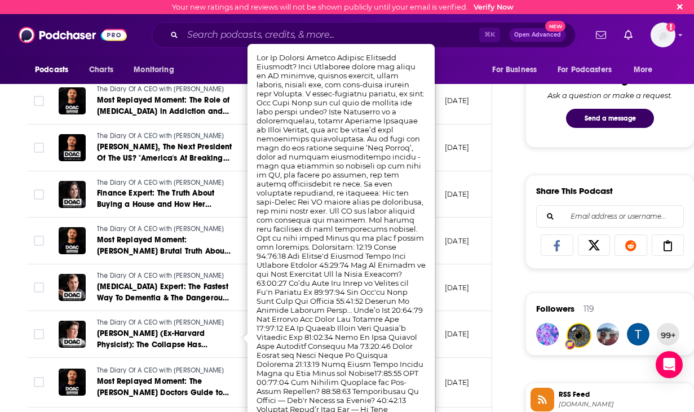
click at [401, 274] on td "[DATE]" at bounding box center [472, 287] width 73 height 47
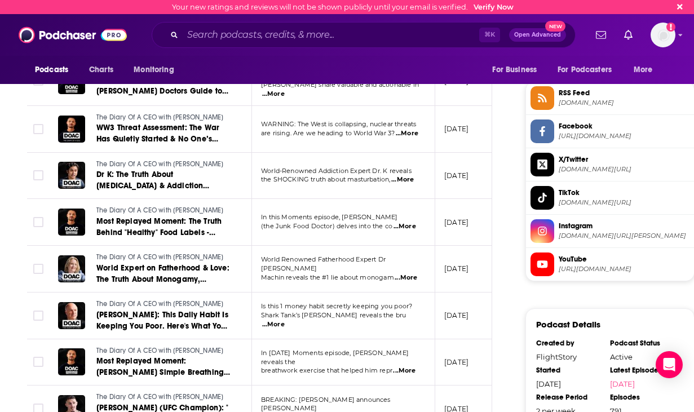
scroll to position [0, 0]
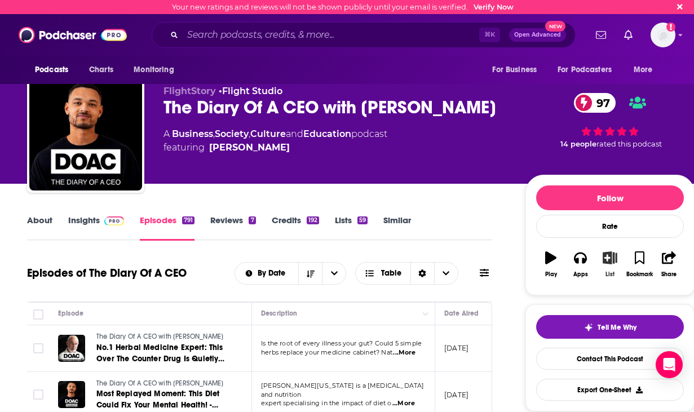
click at [401, 254] on icon "button" at bounding box center [610, 257] width 14 height 12
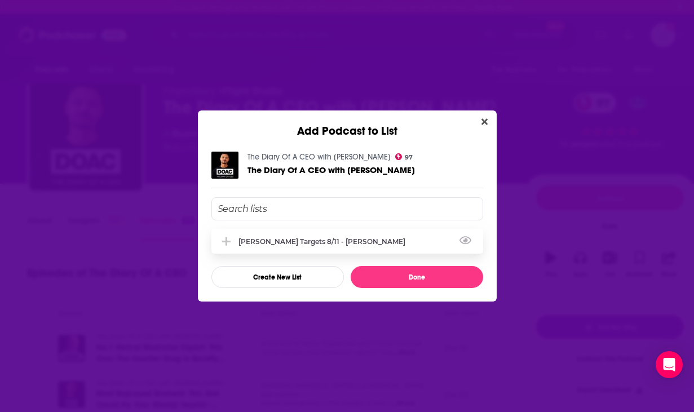
click at [391, 232] on div "[PERSON_NAME] Targets 8/11 - [PERSON_NAME]" at bounding box center [347, 241] width 272 height 25
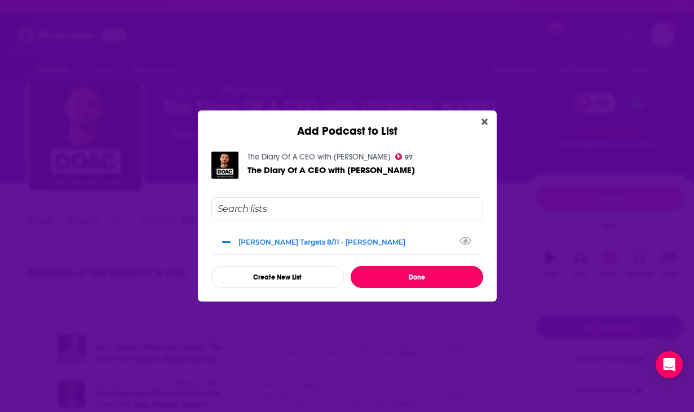
click at [401, 278] on button "Done" at bounding box center [416, 277] width 132 height 22
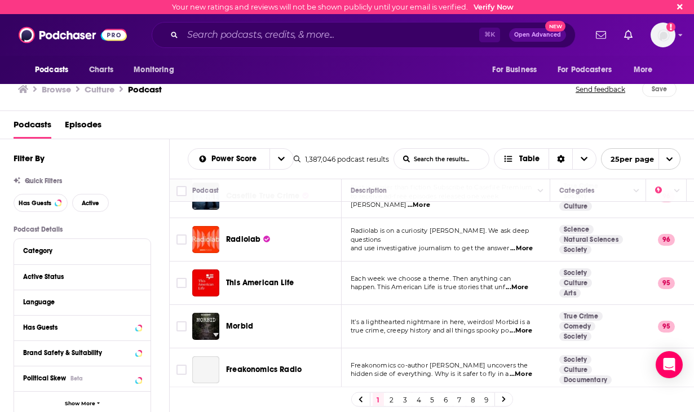
scroll to position [296, 0]
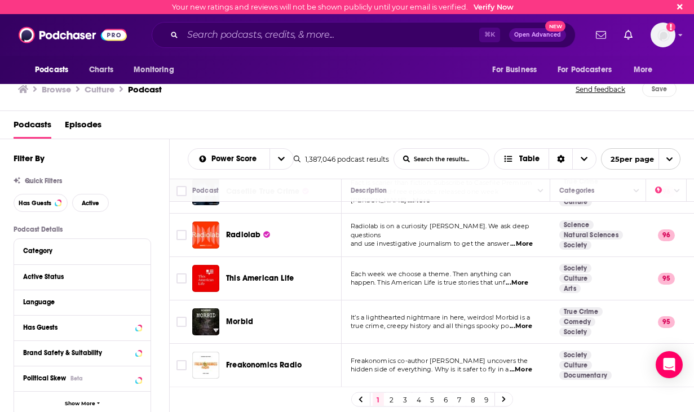
click at [401, 278] on span "...More" at bounding box center [516, 282] width 23 height 9
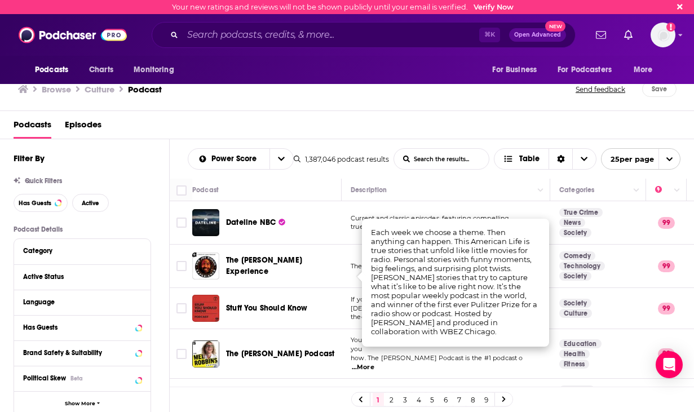
scroll to position [296, 0]
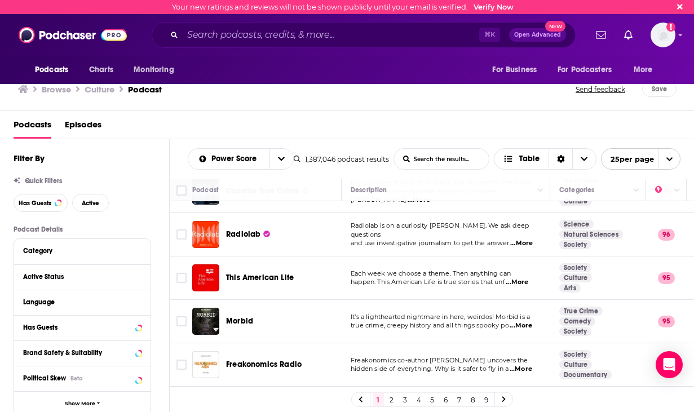
click at [345, 292] on td "Each week we choose a theme. Then anything can happen. This American Life is tr…" at bounding box center [445, 277] width 208 height 43
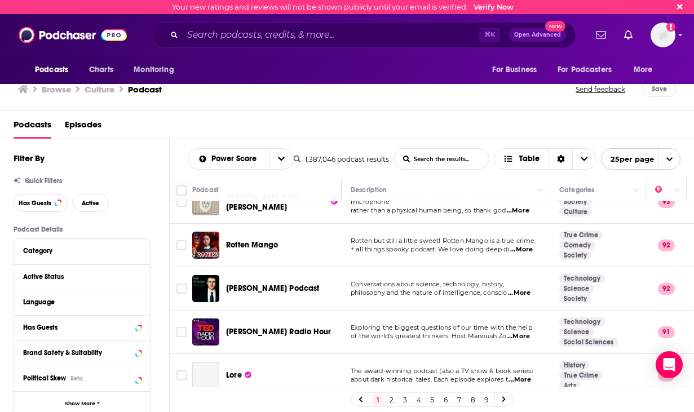
scroll to position [896, 0]
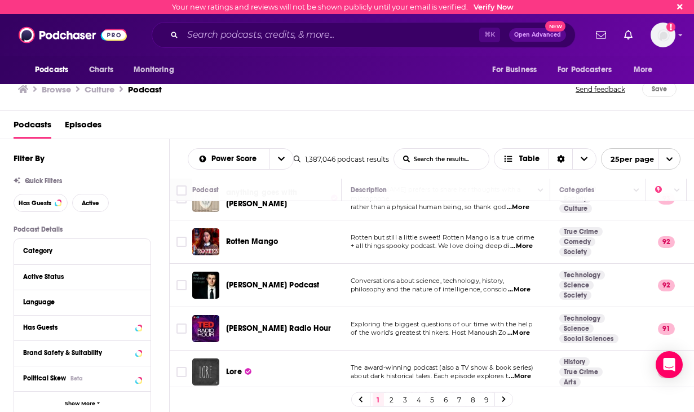
click at [513, 328] on span "...More" at bounding box center [518, 332] width 23 height 9
click at [496, 264] on td "Conversations about science, technology, history, philosophy and the nature of …" at bounding box center [445, 285] width 208 height 43
click at [390, 396] on link "2" at bounding box center [391, 400] width 11 height 14
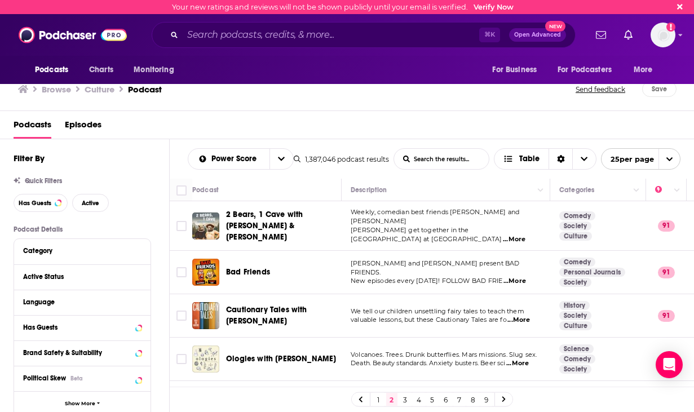
click at [520, 277] on span "...More" at bounding box center [514, 281] width 23 height 9
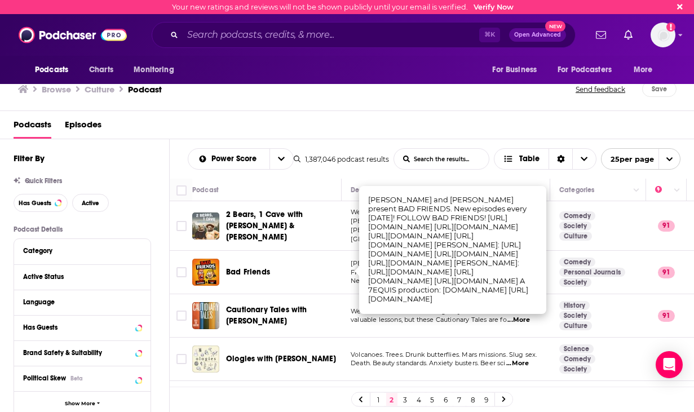
click at [336, 174] on div "Power Score List Search Input Search the results... Table 1,387,046 podcast res…" at bounding box center [432, 158] width 525 height 39
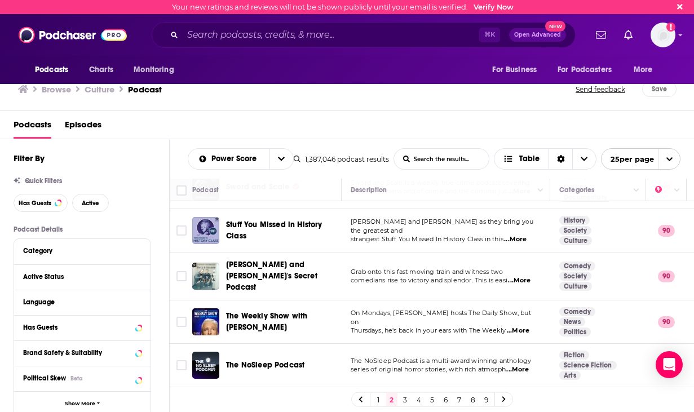
scroll to position [415, 0]
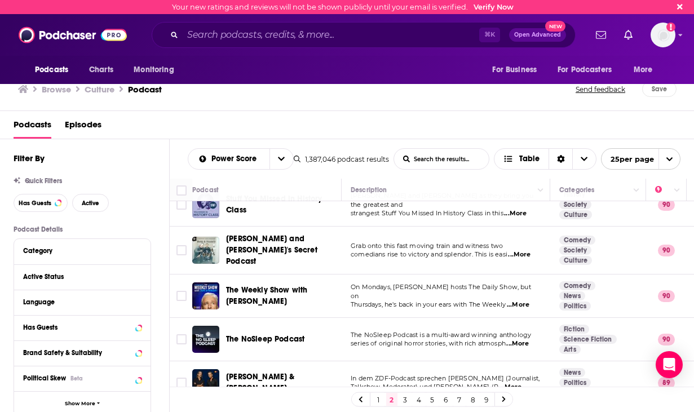
click at [522, 300] on span "...More" at bounding box center [518, 304] width 23 height 9
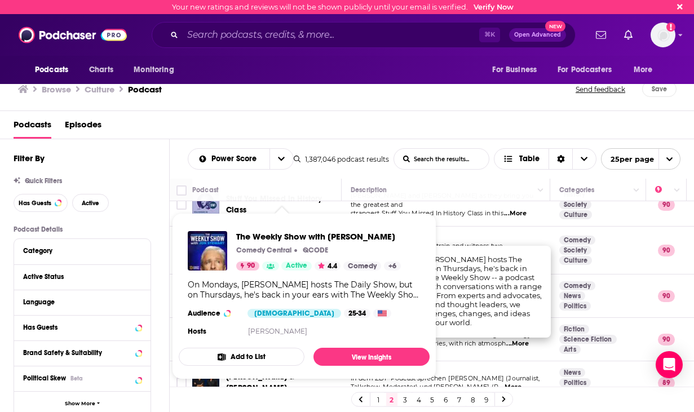
click at [317, 295] on div "On Mondays, Jon Stewart hosts The Daily Show, but on Thursdays, he's back in yo…" at bounding box center [304, 289] width 233 height 20
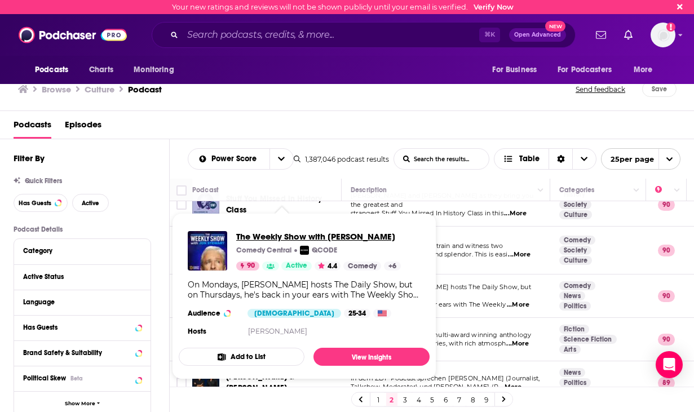
click at [264, 236] on span "The Weekly Show with Jon Stewart" at bounding box center [318, 236] width 165 height 11
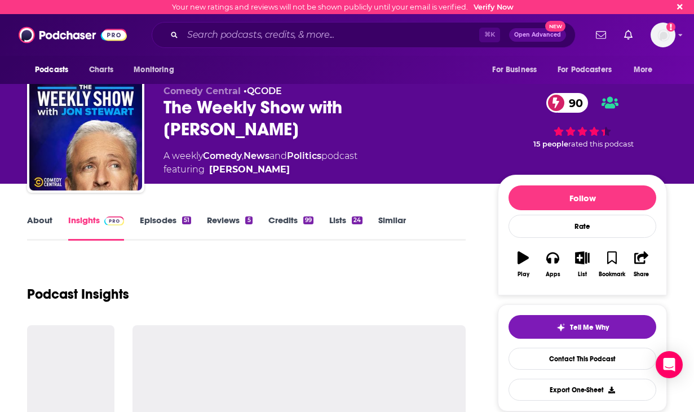
click at [163, 222] on link "Episodes 51" at bounding box center [165, 228] width 51 height 26
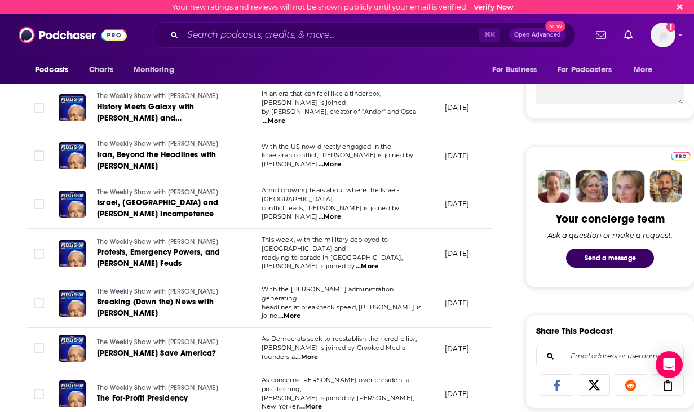
scroll to position [433, 0]
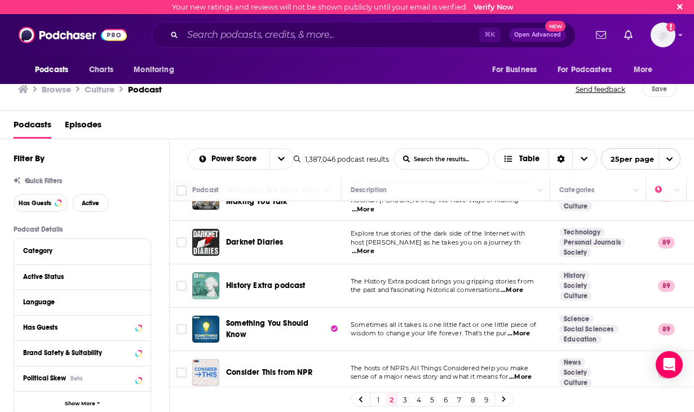
scroll to position [898, 0]
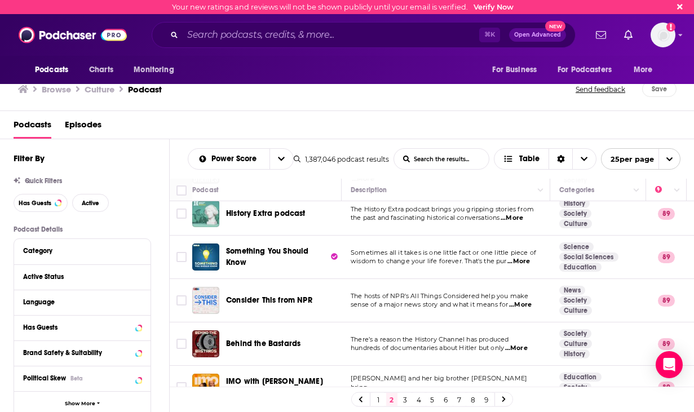
click at [522, 392] on span "...More" at bounding box center [518, 396] width 23 height 9
click at [280, 376] on span "IMO with Michelle Obama and Craig Robinson" at bounding box center [274, 386] width 97 height 21
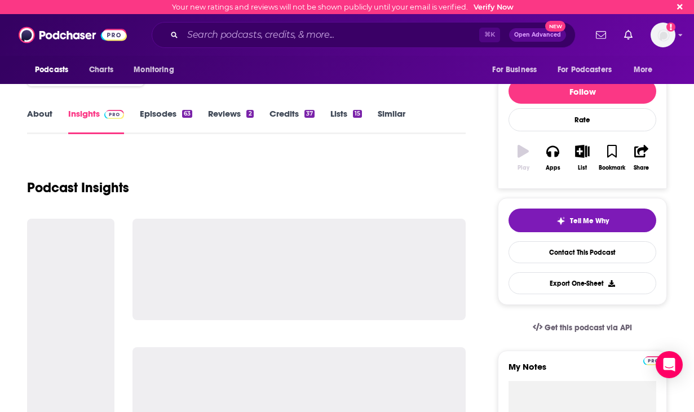
scroll to position [107, 0]
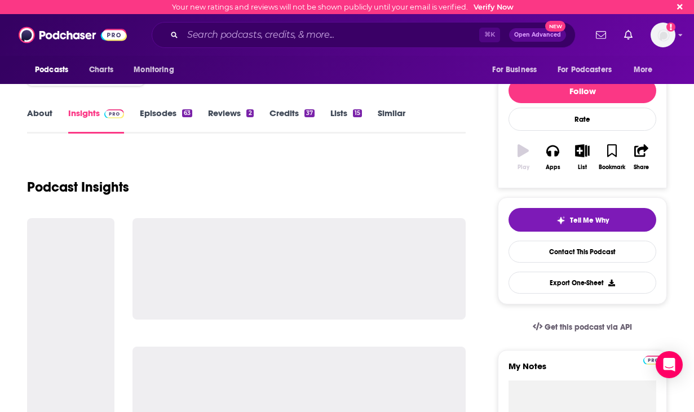
click at [163, 118] on link "Episodes 63" at bounding box center [166, 121] width 52 height 26
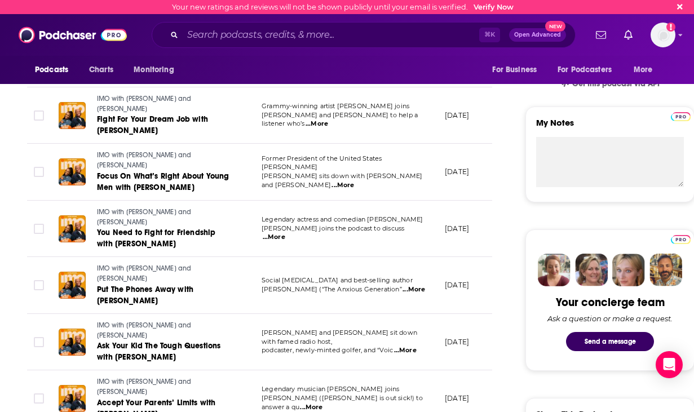
scroll to position [349, 0]
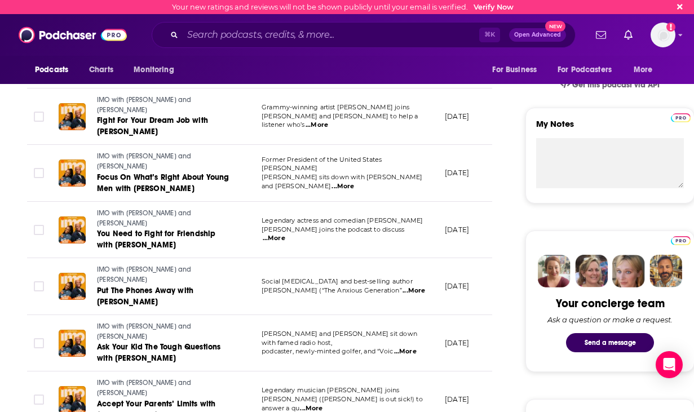
click at [413, 347] on span "...More" at bounding box center [405, 351] width 23 height 9
click at [449, 325] on td "[DATE]" at bounding box center [472, 343] width 73 height 57
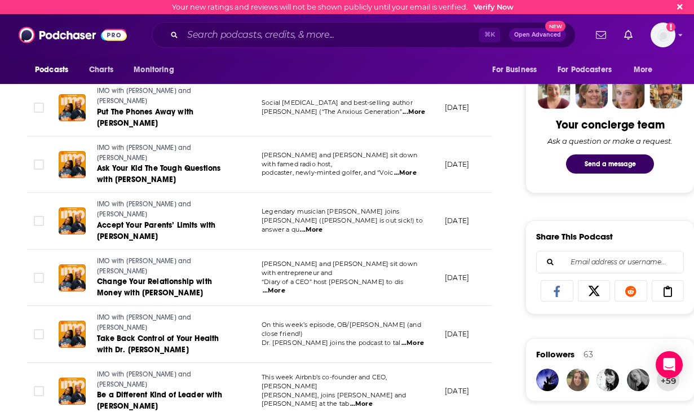
scroll to position [527, 0]
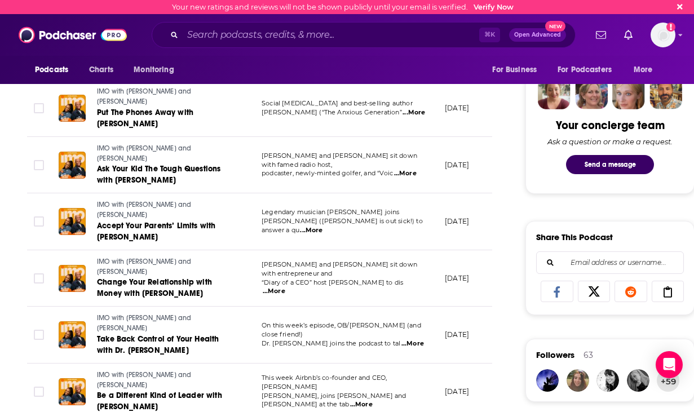
click at [285, 287] on span "...More" at bounding box center [274, 291] width 23 height 9
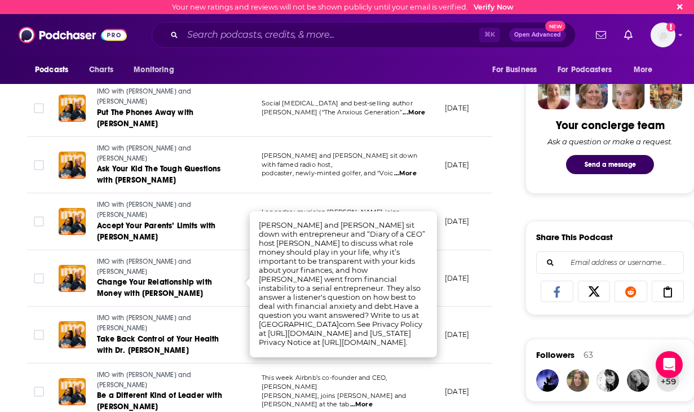
click at [443, 331] on td "[DATE]" at bounding box center [472, 335] width 73 height 57
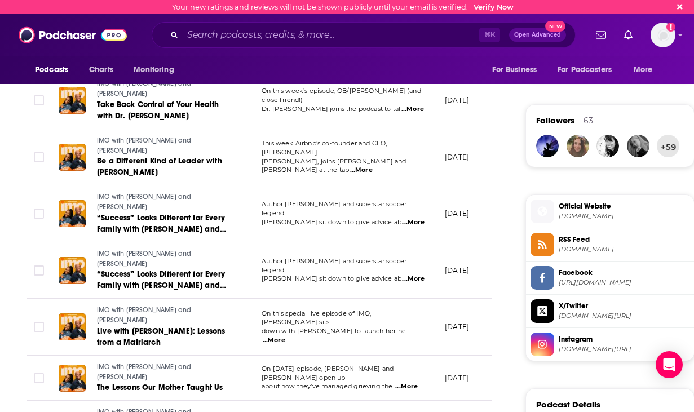
scroll to position [765, 0]
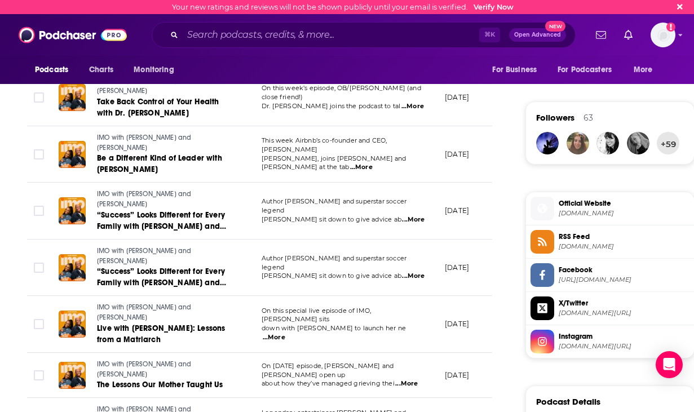
click at [372, 163] on span "...More" at bounding box center [361, 167] width 23 height 9
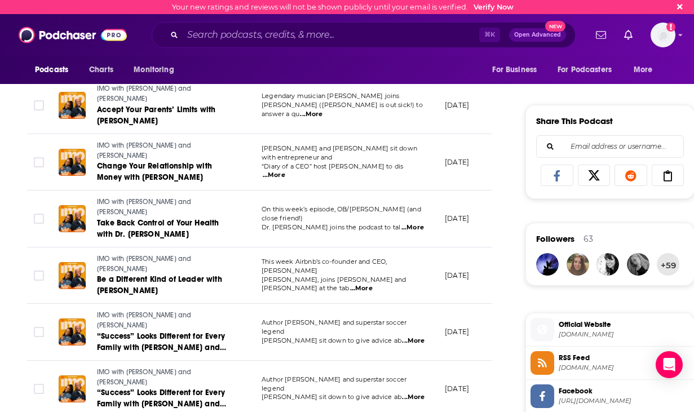
scroll to position [643, 0]
click at [278, 269] on span "This week Airbnb’s co-founder and CEO, Brian" at bounding box center [324, 266] width 126 height 17
click at [372, 285] on span "...More" at bounding box center [361, 289] width 23 height 9
drag, startPoint x: 358, startPoint y: 241, endPoint x: 379, endPoint y: 248, distance: 22.1
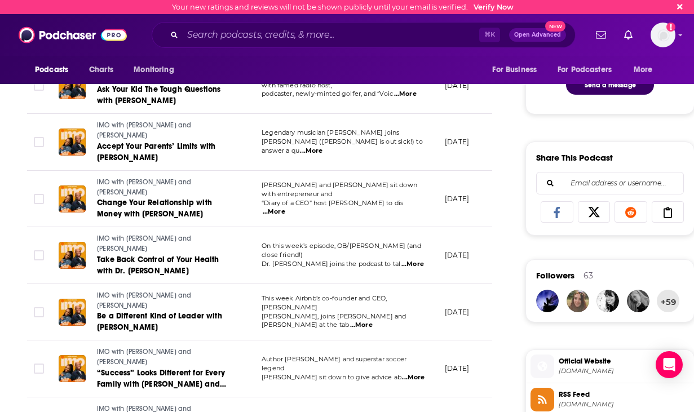
click at [389, 253] on span "On this week’s episode, OB/GYN (and close friend!)" at bounding box center [340, 250] width 159 height 17
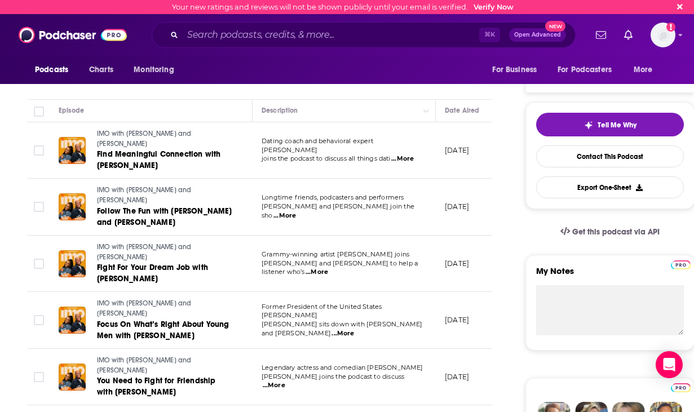
scroll to position [205, 0]
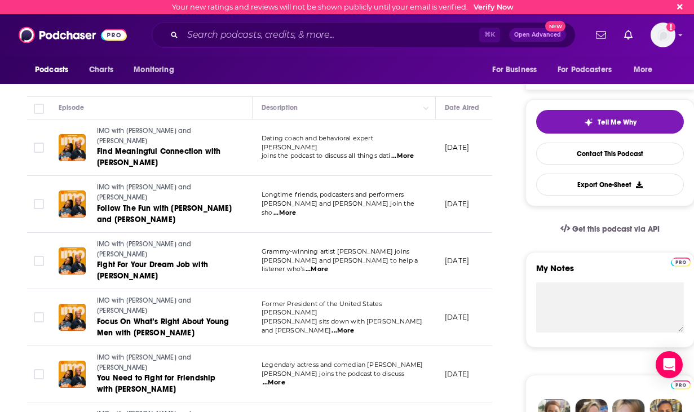
click at [410, 156] on span "...More" at bounding box center [402, 156] width 23 height 9
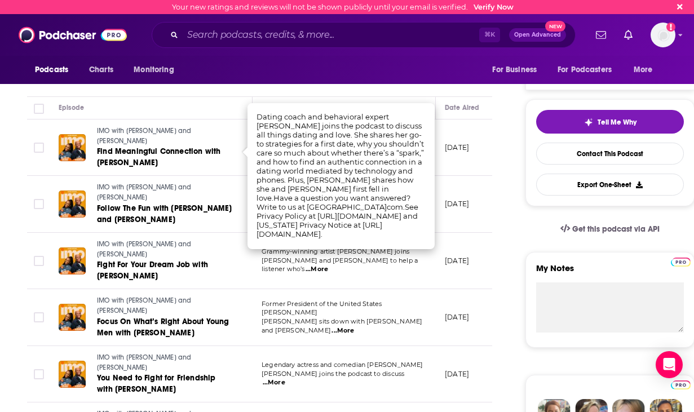
click at [440, 143] on td "[DATE]" at bounding box center [472, 147] width 73 height 57
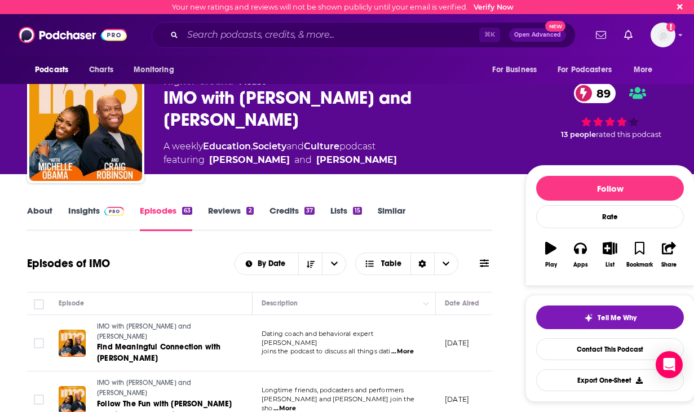
scroll to position [0, 0]
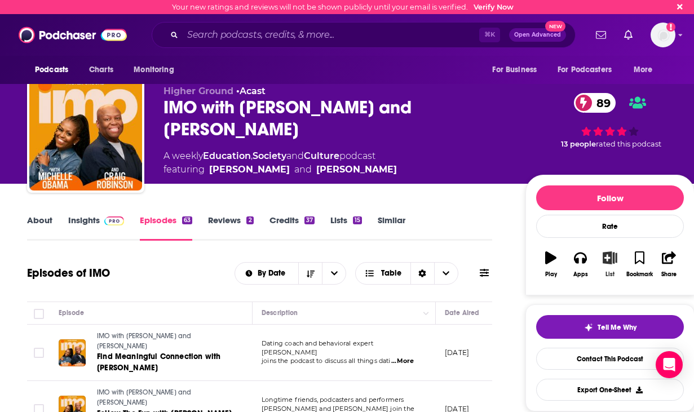
click at [611, 265] on button "List" at bounding box center [609, 264] width 29 height 41
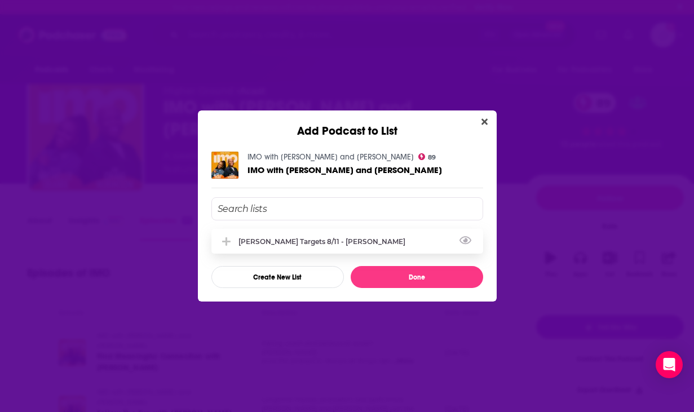
click at [399, 237] on div "[PERSON_NAME] Targets 8/11 - [PERSON_NAME]" at bounding box center [347, 241] width 272 height 25
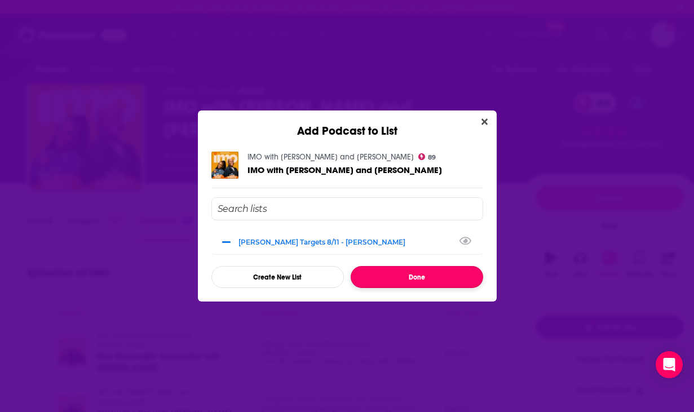
click at [423, 276] on button "Done" at bounding box center [416, 277] width 132 height 22
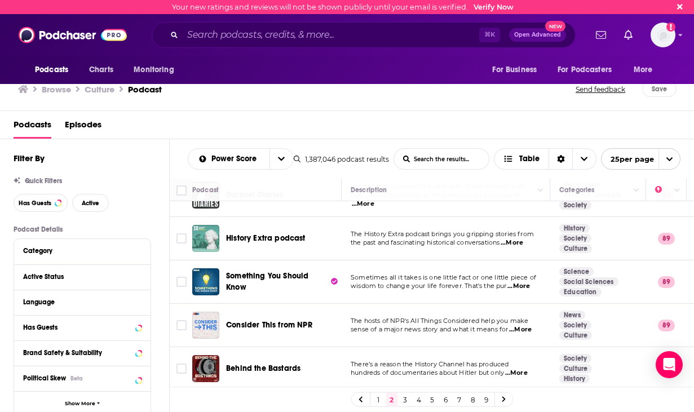
scroll to position [898, 0]
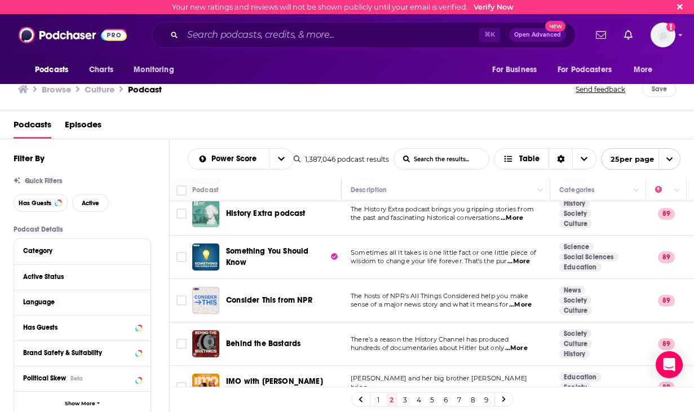
click at [402, 397] on link "3" at bounding box center [404, 400] width 11 height 14
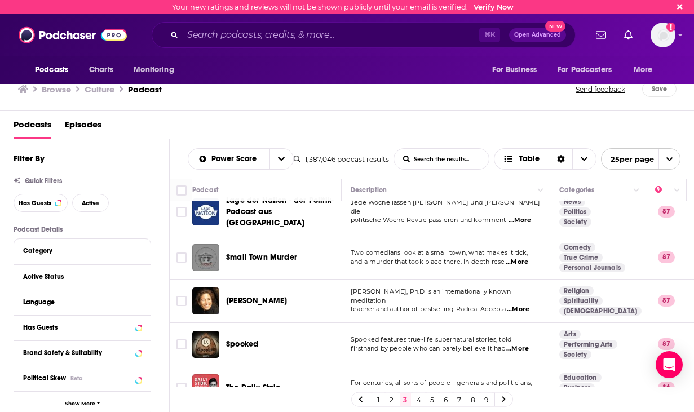
scroll to position [911, 0]
click at [416, 398] on link "4" at bounding box center [418, 400] width 11 height 14
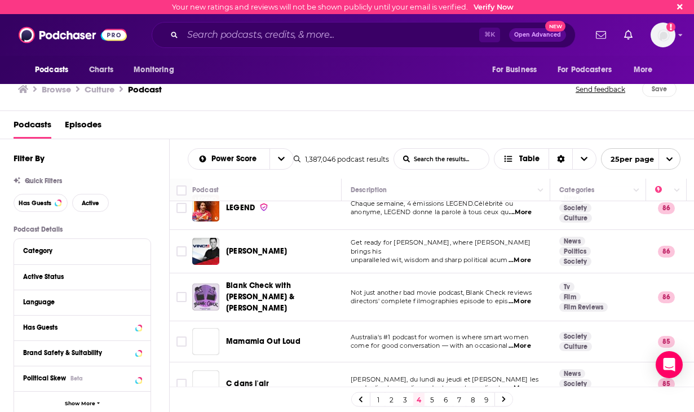
scroll to position [532, 0]
